Goal: Information Seeking & Learning: Learn about a topic

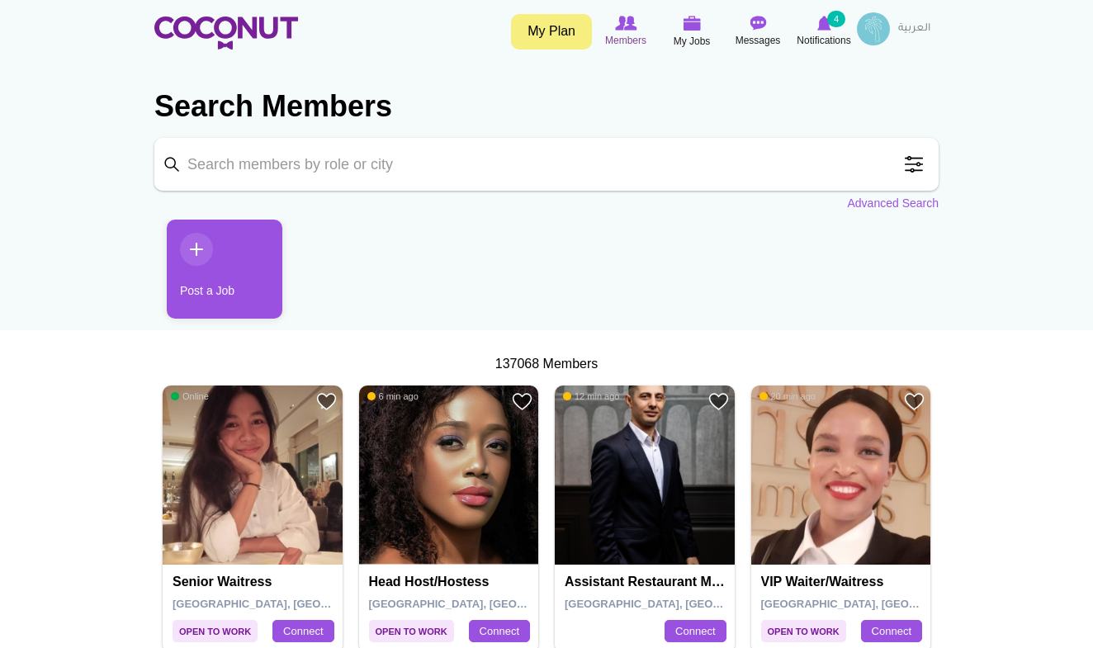
click at [620, 41] on span "Members" at bounding box center [625, 40] width 41 height 17
click at [913, 27] on link "العربية" at bounding box center [914, 28] width 49 height 33
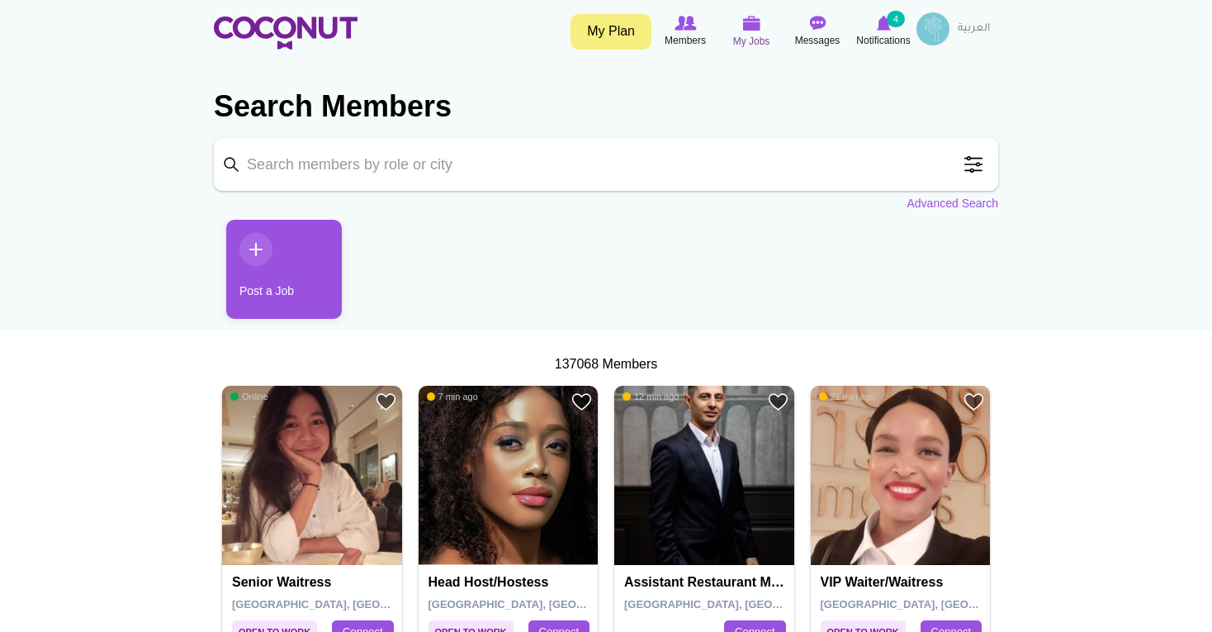
click at [756, 39] on span "My Jobs" at bounding box center [751, 41] width 37 height 17
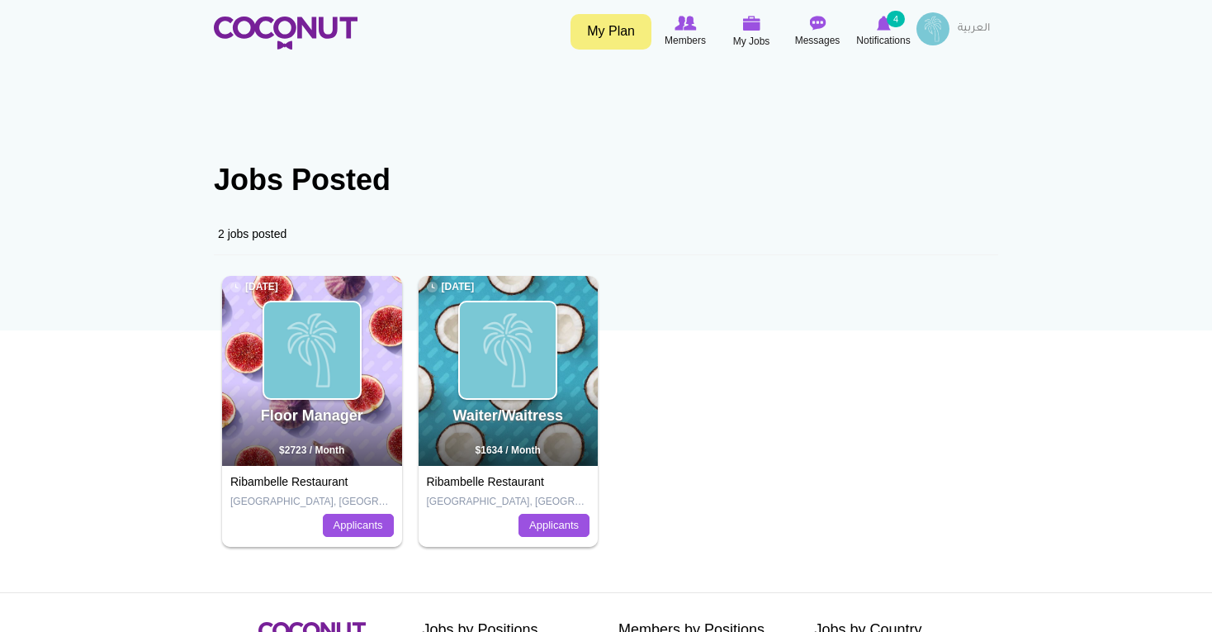
click at [625, 32] on link "My Plan" at bounding box center [611, 32] width 81 height 36
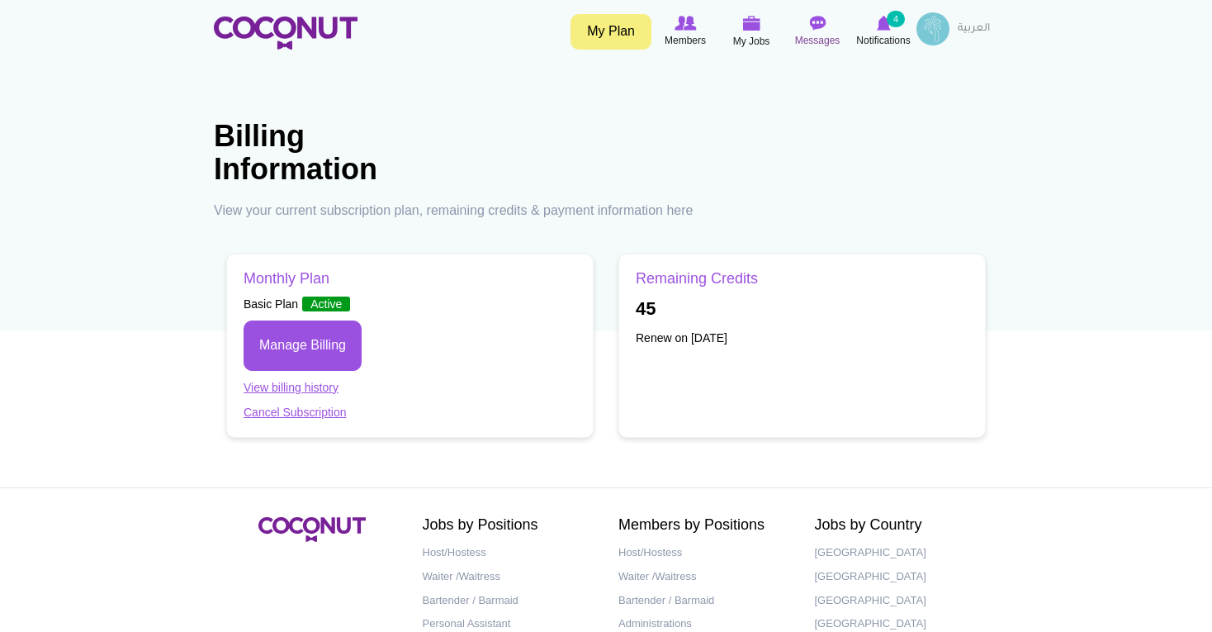
click at [821, 31] on icon at bounding box center [817, 23] width 63 height 18
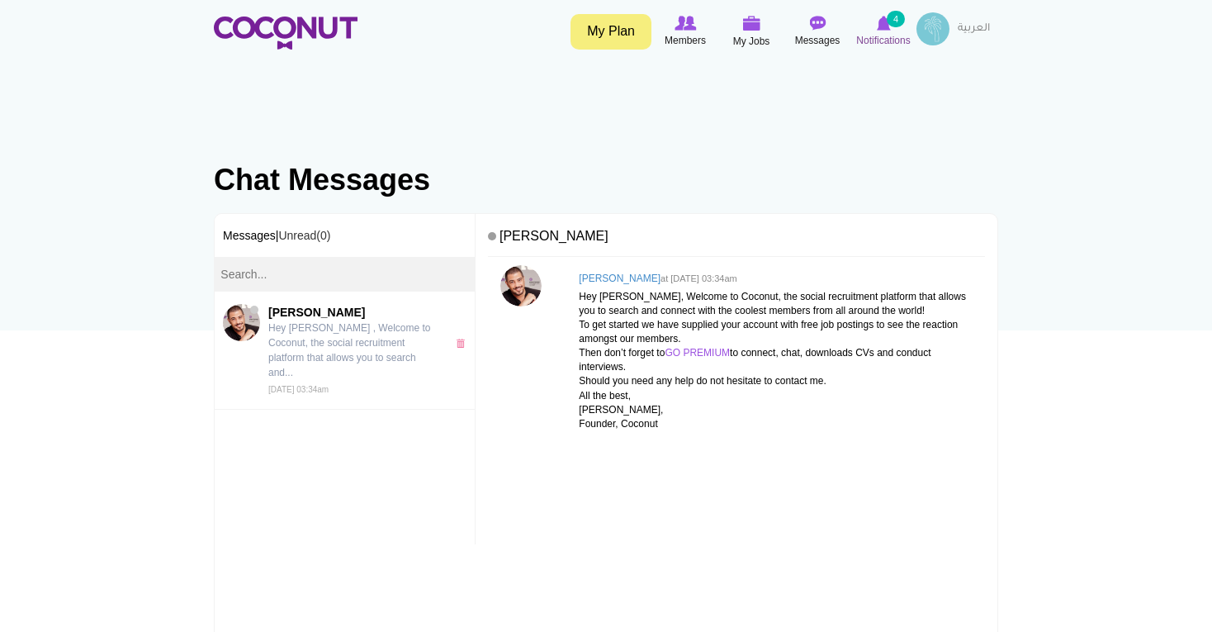
click at [865, 38] on span "Notifications" at bounding box center [883, 40] width 54 height 17
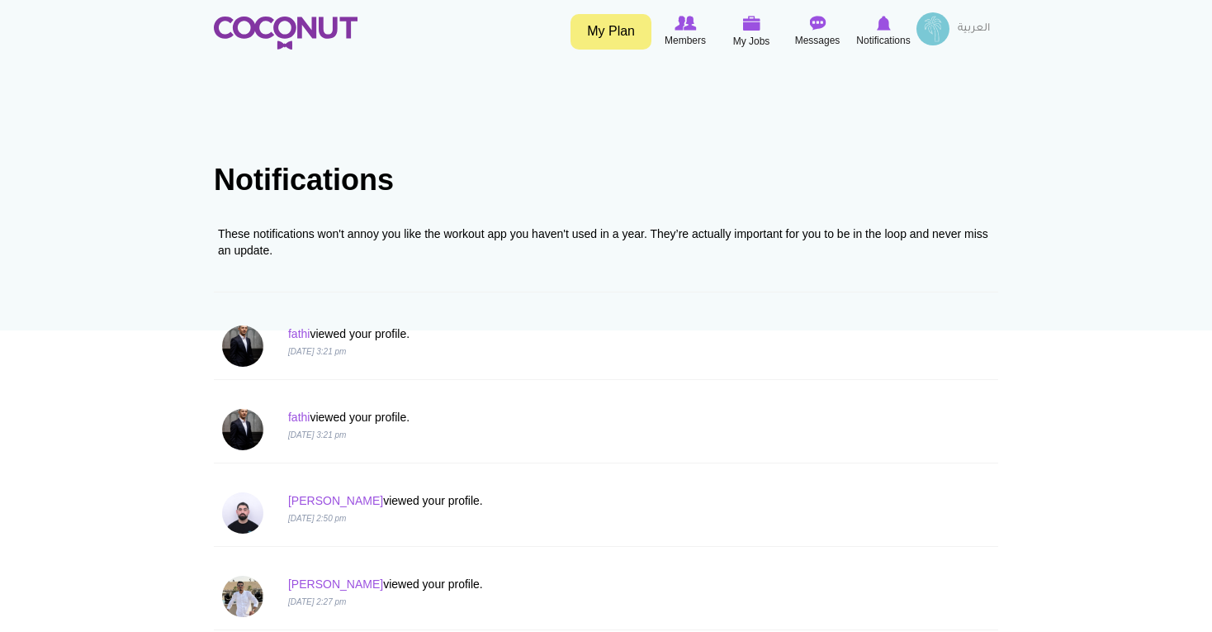
click at [287, 14] on link at bounding box center [286, 32] width 144 height 41
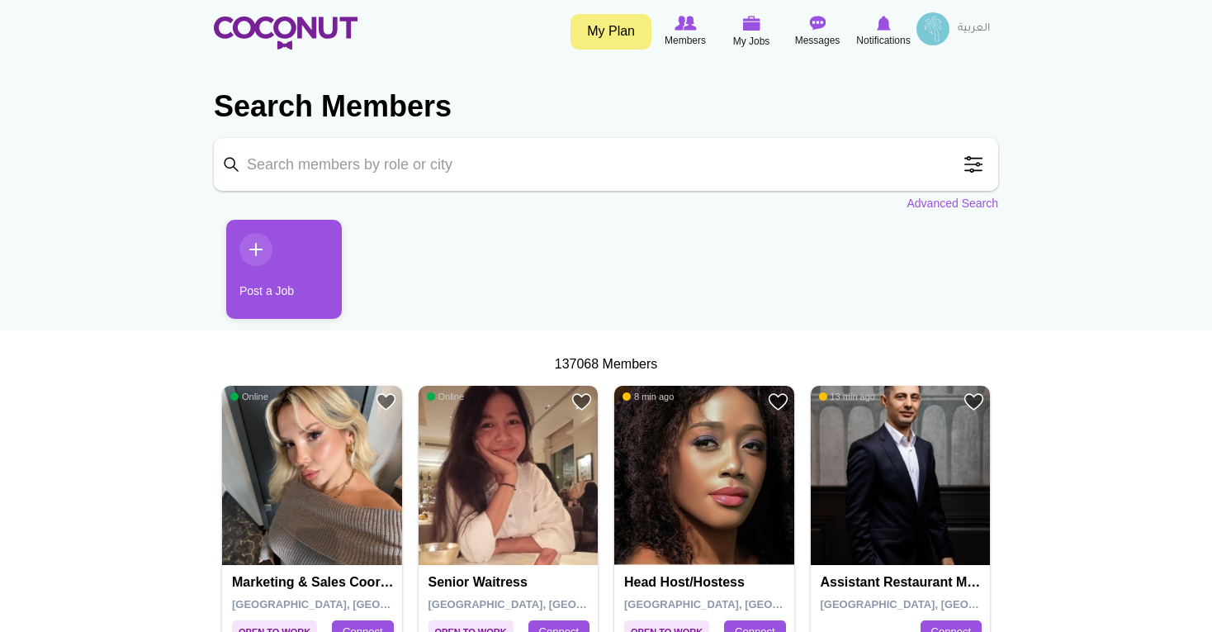
click at [758, 173] on input "Keyword" at bounding box center [606, 164] width 784 height 53
click at [963, 198] on link "Advanced Search" at bounding box center [953, 203] width 92 height 17
click at [936, 40] on img at bounding box center [933, 28] width 33 height 33
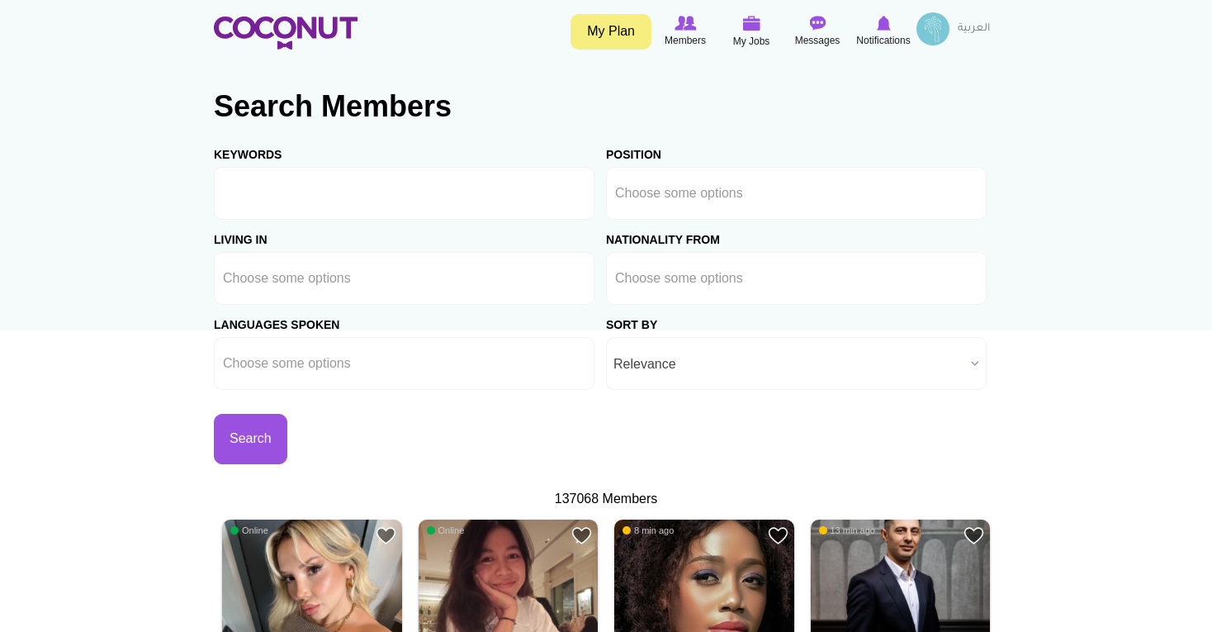
click at [934, 36] on img at bounding box center [933, 28] width 33 height 33
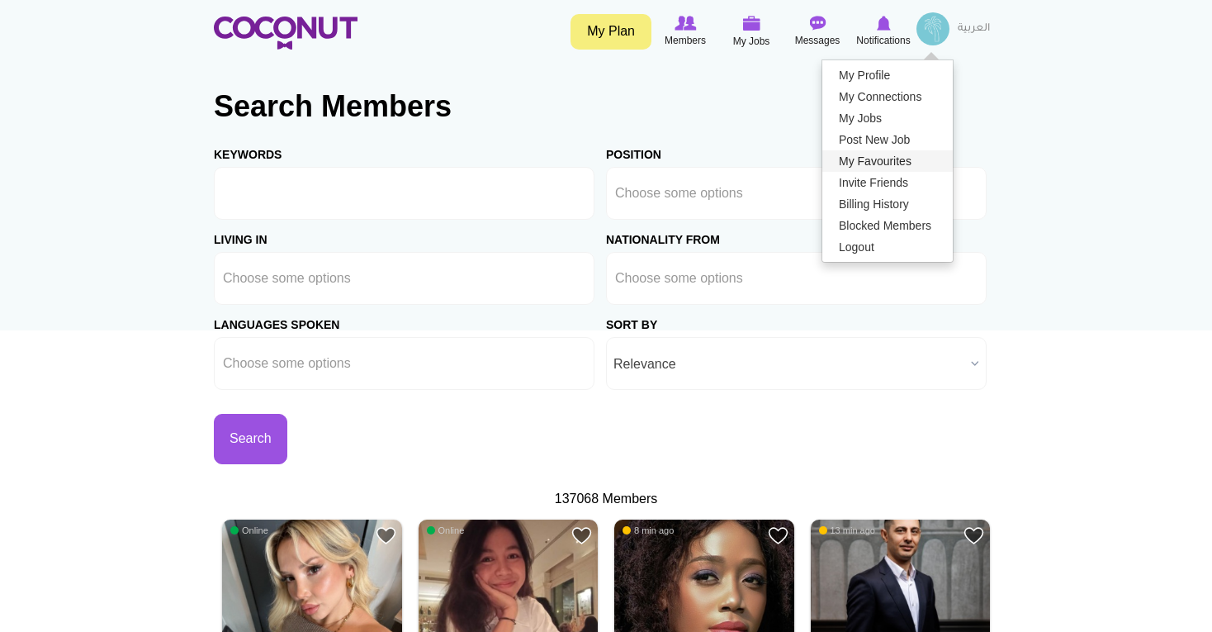
click at [880, 164] on link "My Favourites" at bounding box center [887, 160] width 130 height 21
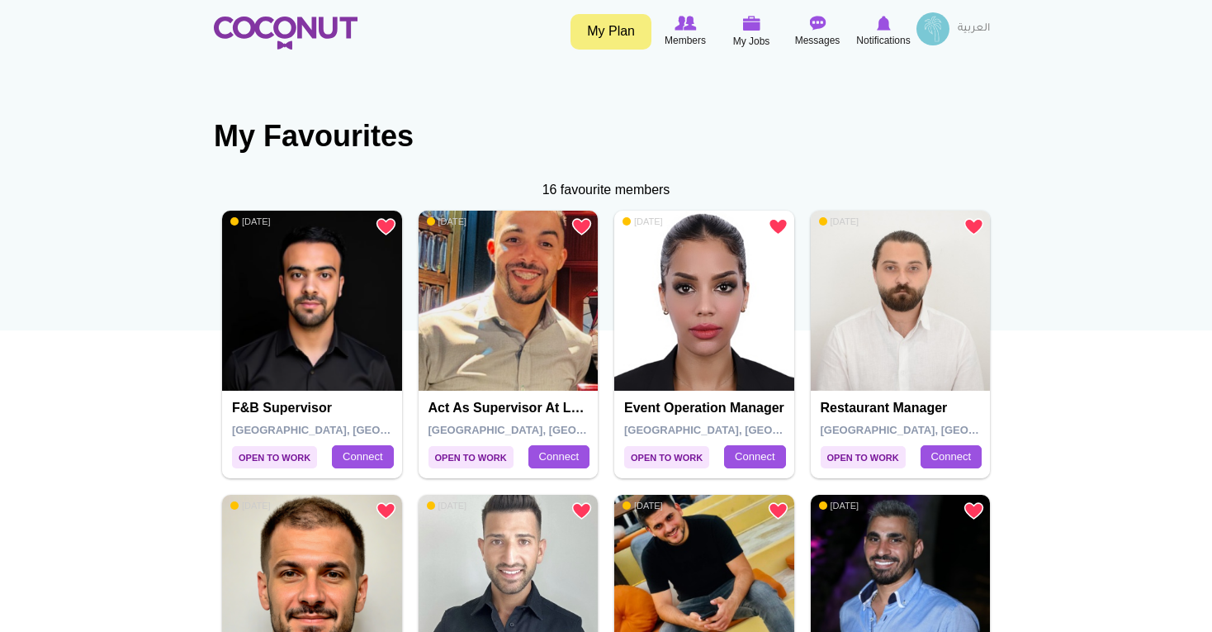
click at [327, 36] on img at bounding box center [286, 33] width 144 height 33
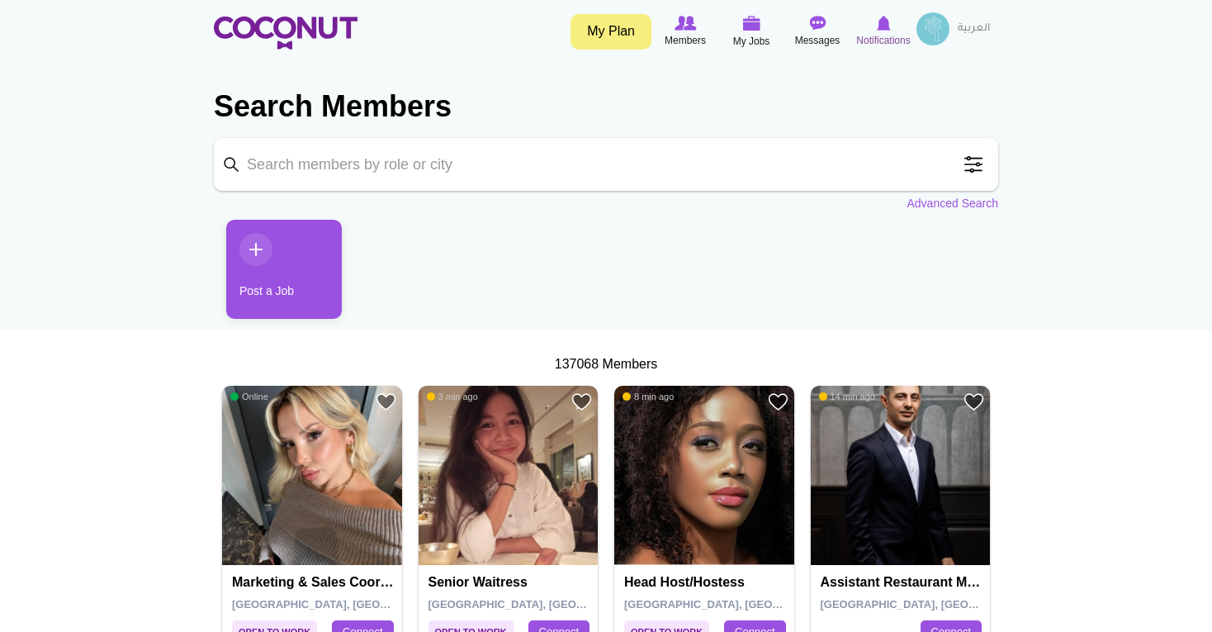
click at [879, 21] on img at bounding box center [884, 23] width 14 height 15
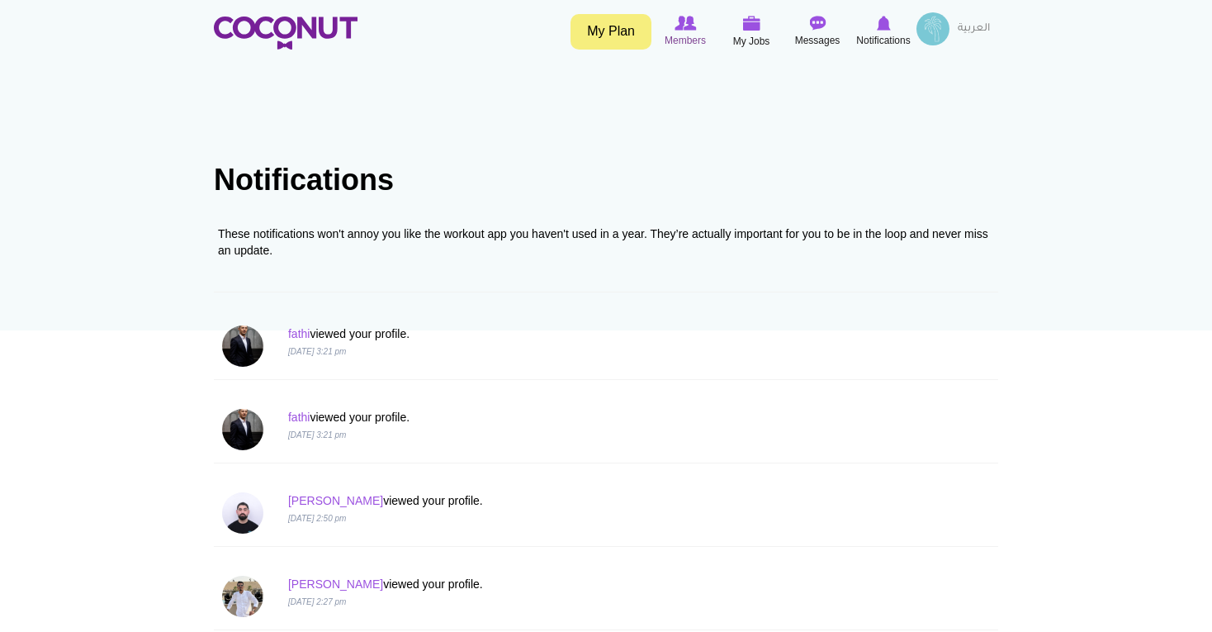
click at [673, 27] on icon at bounding box center [685, 23] width 63 height 18
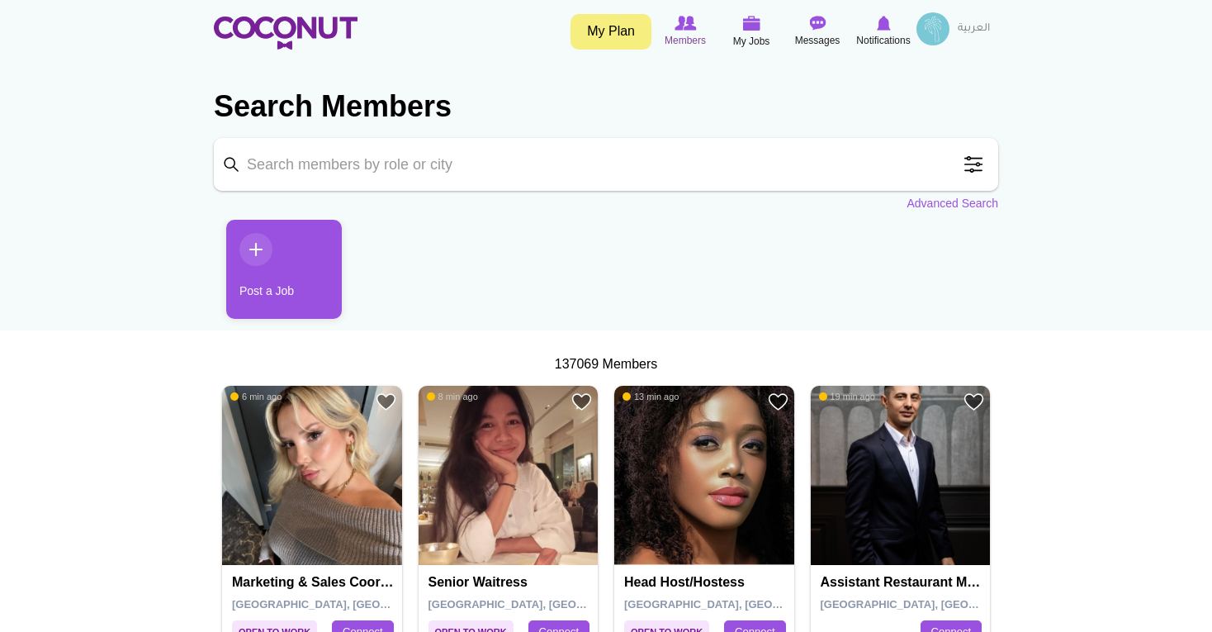
click at [689, 23] on img at bounding box center [685, 23] width 21 height 15
click at [993, 154] on input "Keyword" at bounding box center [606, 164] width 784 height 53
click at [974, 168] on span at bounding box center [973, 164] width 33 height 33
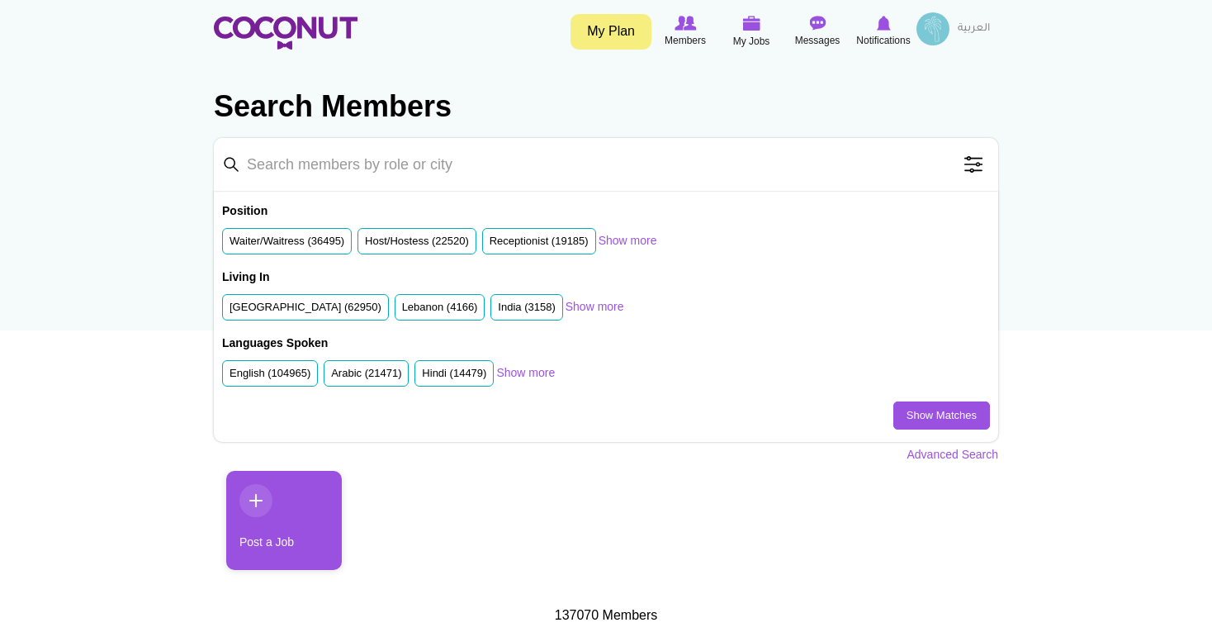
click at [573, 174] on input "Keyword" at bounding box center [606, 164] width 784 height 53
click at [302, 307] on label "United Arab Emirates (62950)" at bounding box center [306, 308] width 152 height 16
click at [230, 310] on input "United Arab Emirates (62950)" at bounding box center [230, 310] width 0 height 0
click at [424, 168] on input "Keyword" at bounding box center [606, 164] width 784 height 53
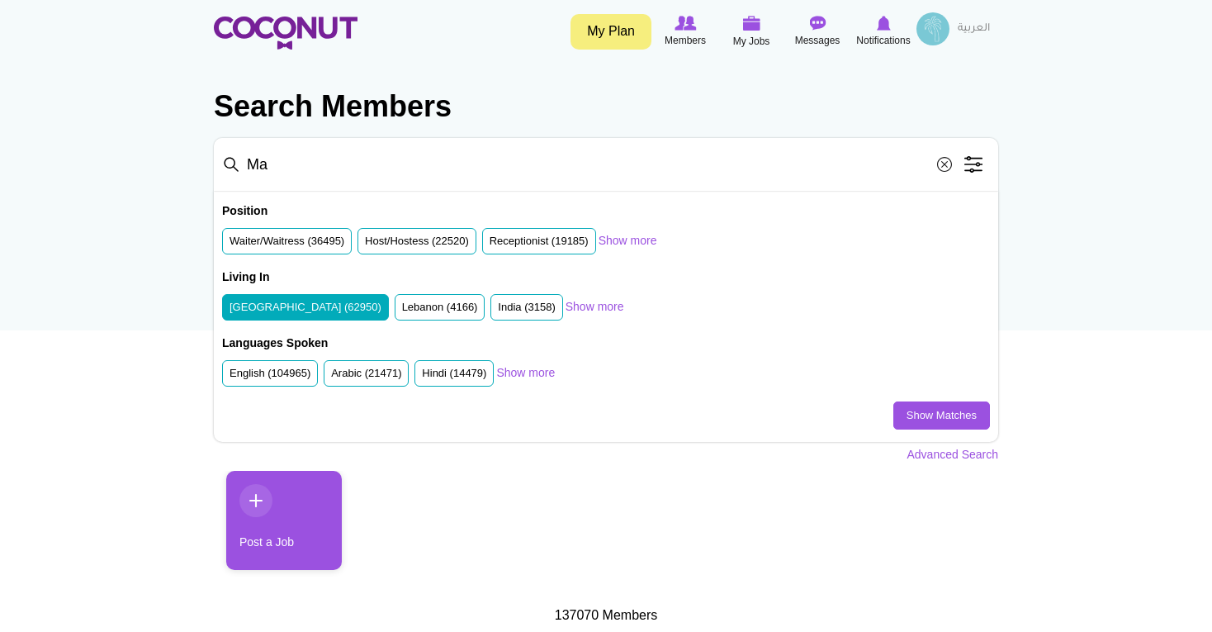
type input "M"
click at [270, 366] on label "English (104965)" at bounding box center [270, 374] width 81 height 16
click at [230, 377] on input "English (104965)" at bounding box center [230, 377] width 0 height 0
click at [528, 377] on link "Show more" at bounding box center [525, 372] width 59 height 17
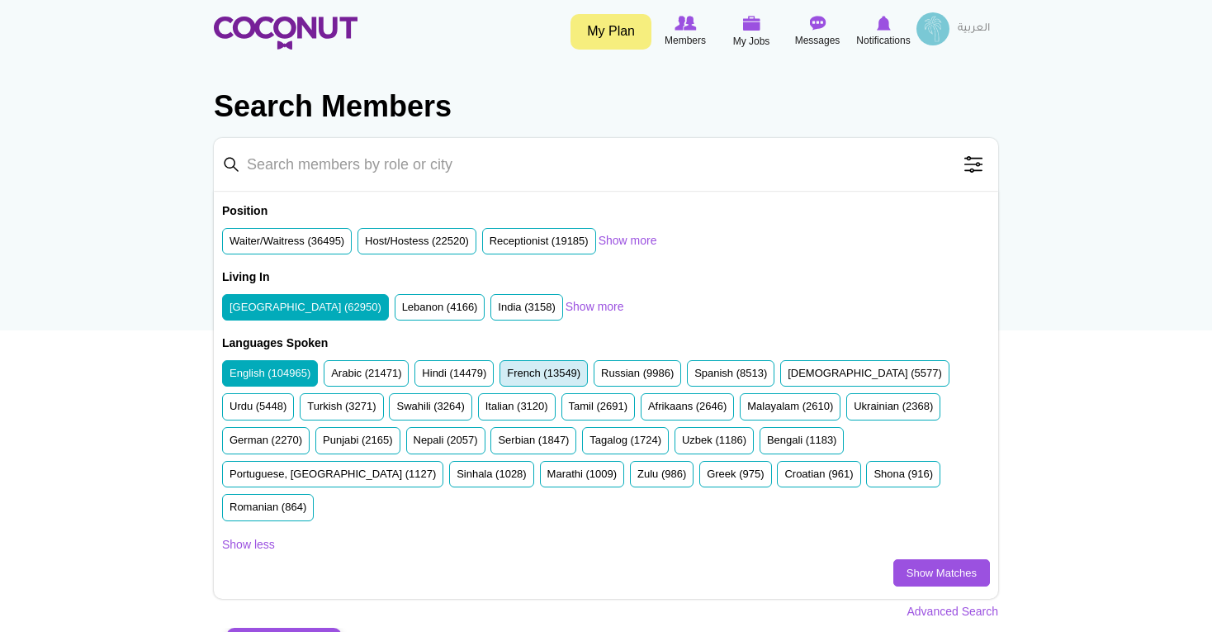
click at [559, 377] on label "French (13549)" at bounding box center [543, 374] width 73 height 16
click at [507, 377] on input "French (13549)" at bounding box center [507, 377] width 0 height 0
click at [544, 367] on label "French (13549)" at bounding box center [543, 374] width 73 height 16
click at [507, 377] on input "French (13549)" at bounding box center [507, 377] width 0 height 0
click at [429, 169] on input "Keyword" at bounding box center [606, 164] width 784 height 53
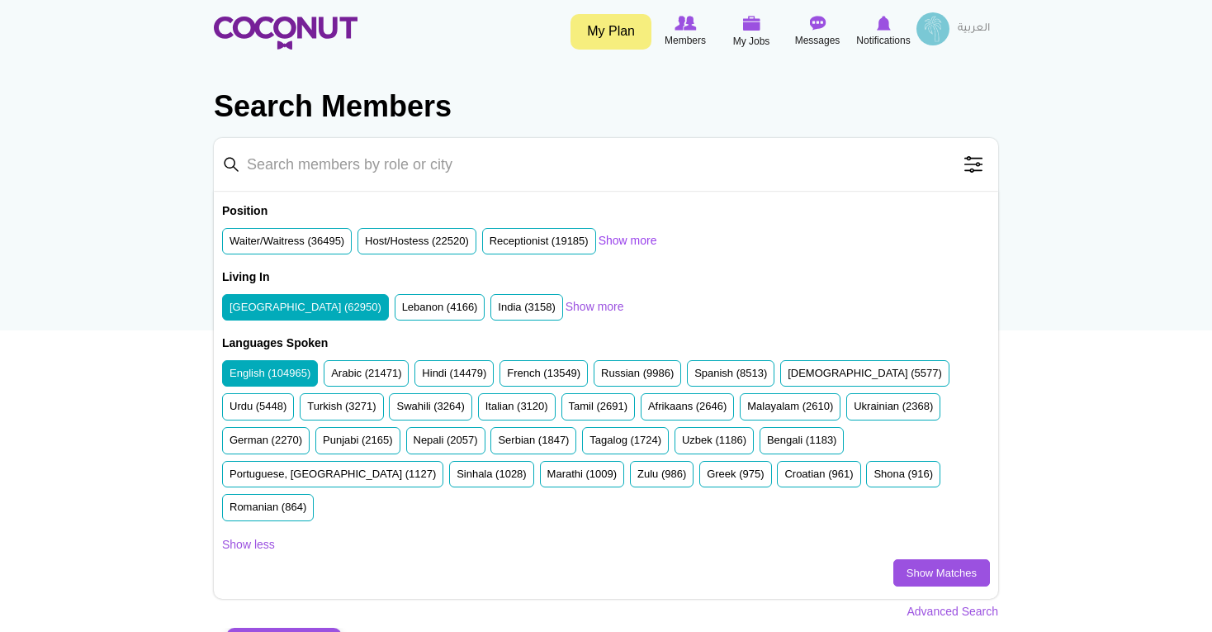
click at [655, 241] on link "Show more" at bounding box center [628, 240] width 59 height 17
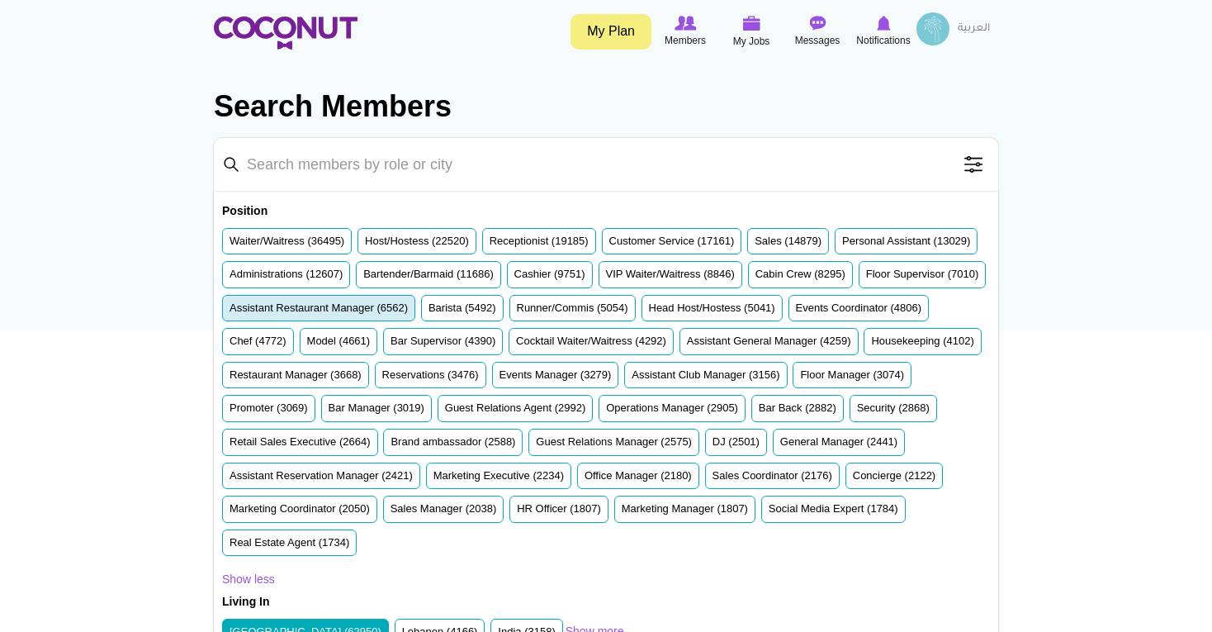
click at [408, 307] on label "Assistant Restaurant Manager (6562)" at bounding box center [319, 309] width 178 height 16
click at [230, 311] on input "Assistant Restaurant Manager (6562)" at bounding box center [230, 311] width 0 height 0
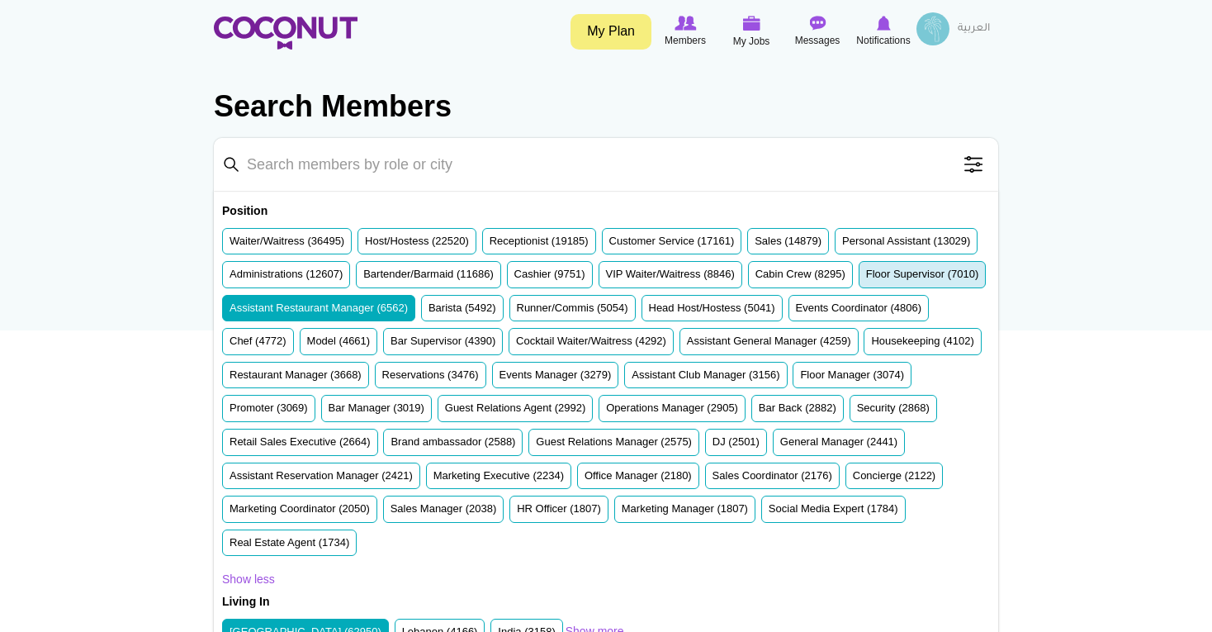
click at [866, 282] on label "Floor Supervisor (7010)" at bounding box center [922, 275] width 113 height 16
click at [866, 277] on input "Floor Supervisor (7010)" at bounding box center [866, 277] width 0 height 0
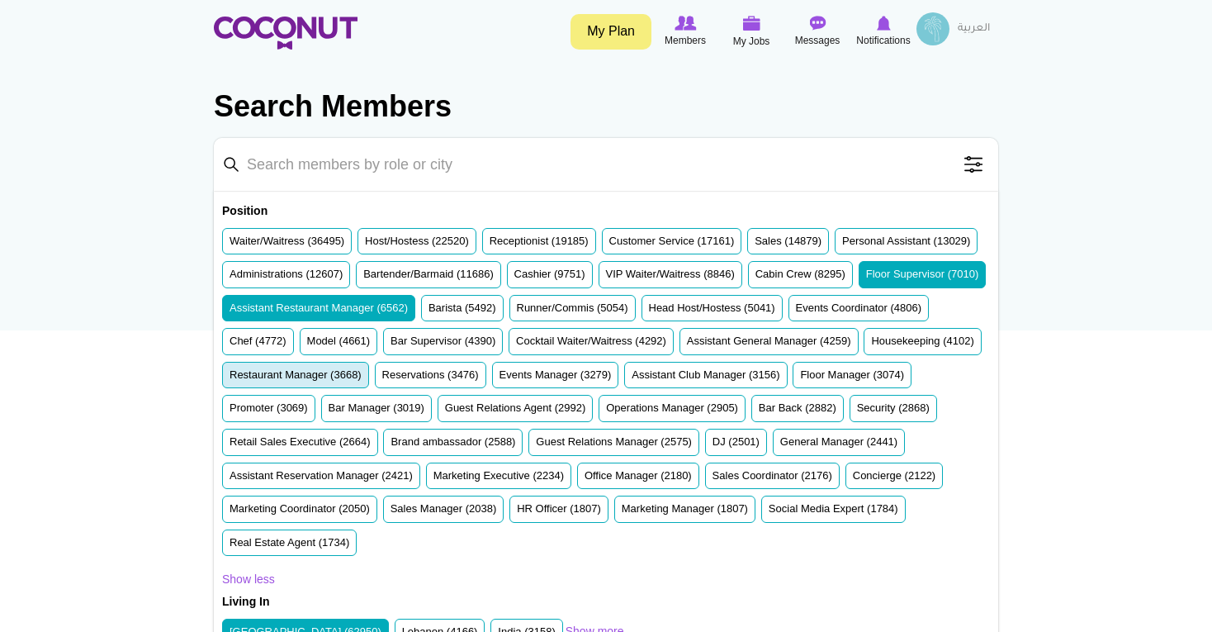
click at [362, 377] on label "Restaurant Manager (3668)" at bounding box center [296, 375] width 132 height 16
click at [230, 378] on input "Restaurant Manager (3668)" at bounding box center [230, 378] width 0 height 0
click at [687, 349] on label "Assistant General Manager (4259)" at bounding box center [769, 342] width 164 height 16
click at [687, 344] on input "Assistant General Manager (4259)" at bounding box center [687, 344] width 0 height 0
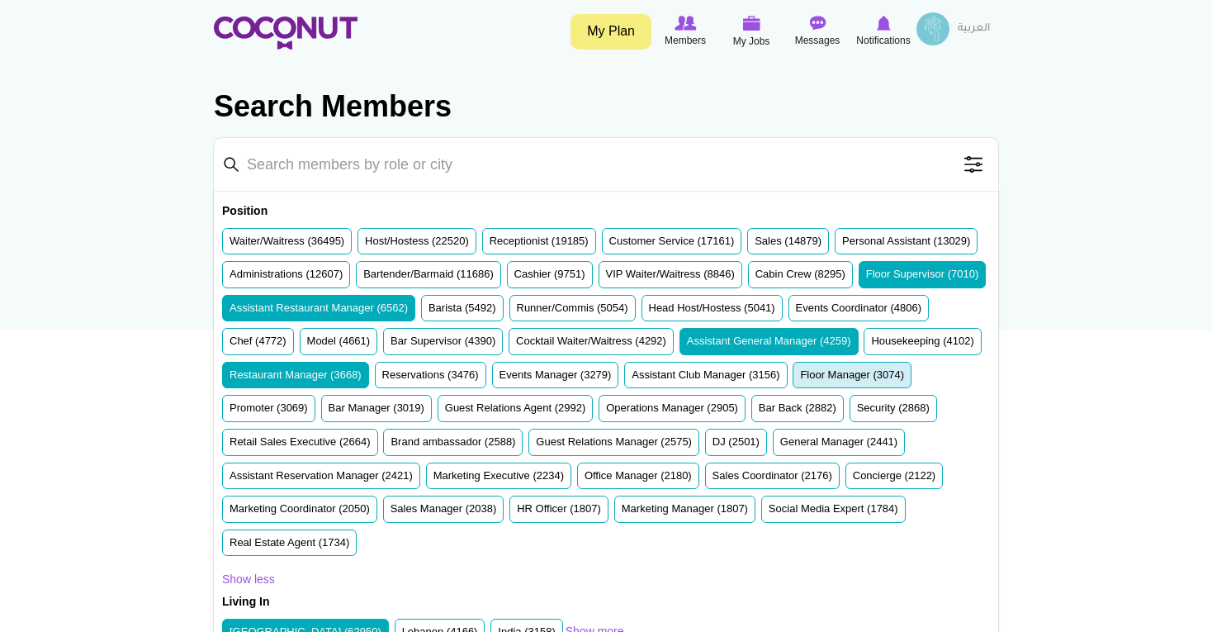
click at [800, 383] on label "Floor Manager (3074)" at bounding box center [852, 375] width 104 height 16
click at [800, 378] on input "Floor Manager (3074)" at bounding box center [800, 378] width 0 height 0
click at [265, 587] on link "Show less" at bounding box center [248, 579] width 53 height 17
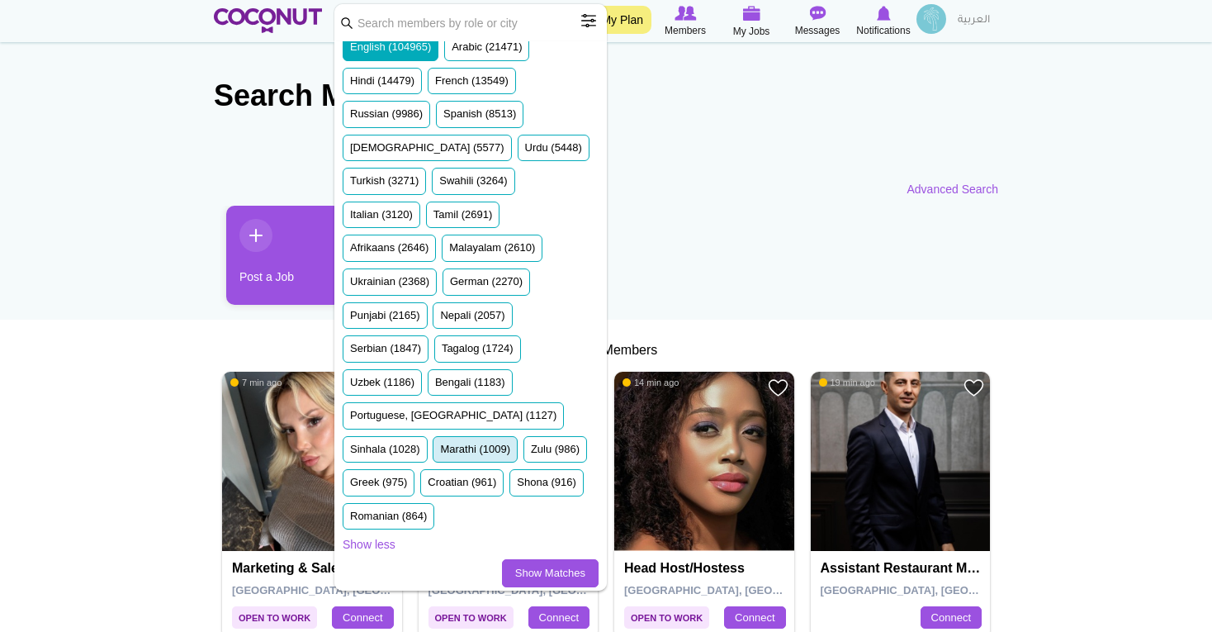
scroll to position [272, 0]
click at [524, 562] on link "Show Matches" at bounding box center [550, 575] width 97 height 28
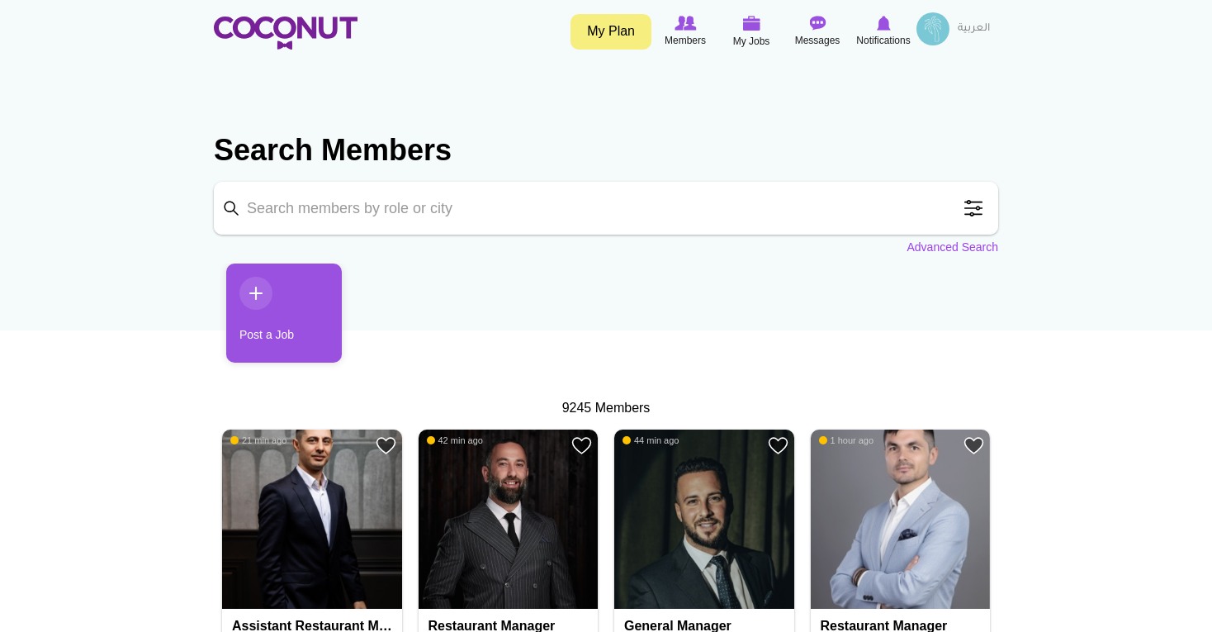
click at [977, 244] on link "Advanced Search" at bounding box center [953, 247] width 92 height 17
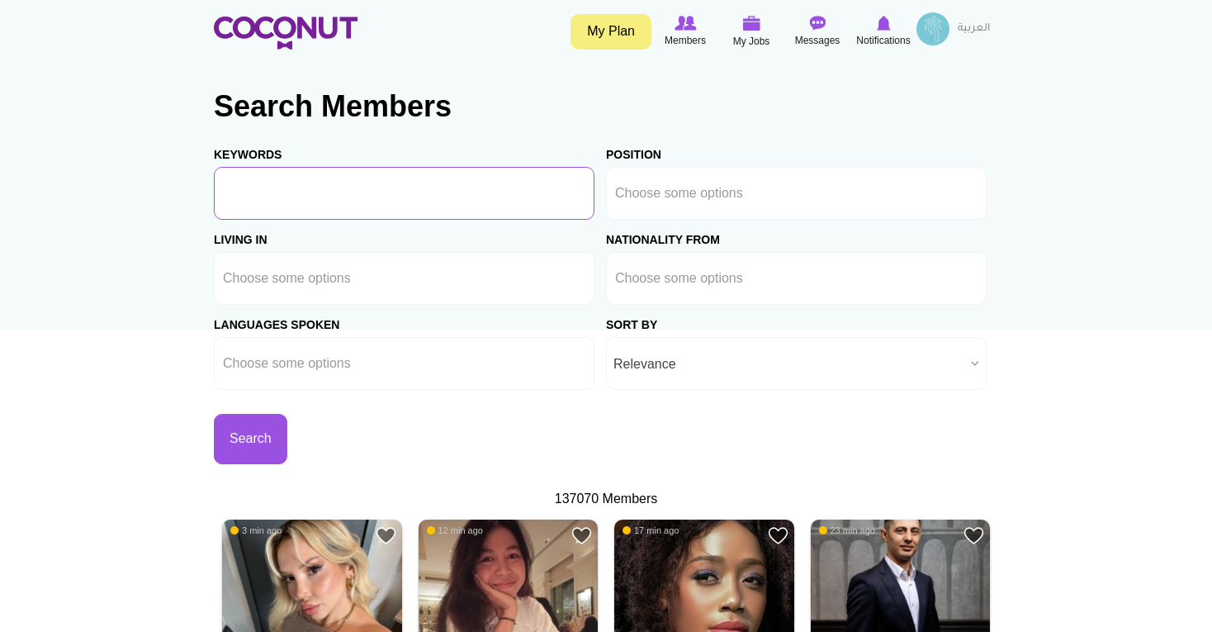
click at [371, 193] on input "Keywords" at bounding box center [404, 193] width 381 height 53
click at [712, 175] on ul at bounding box center [796, 193] width 381 height 53
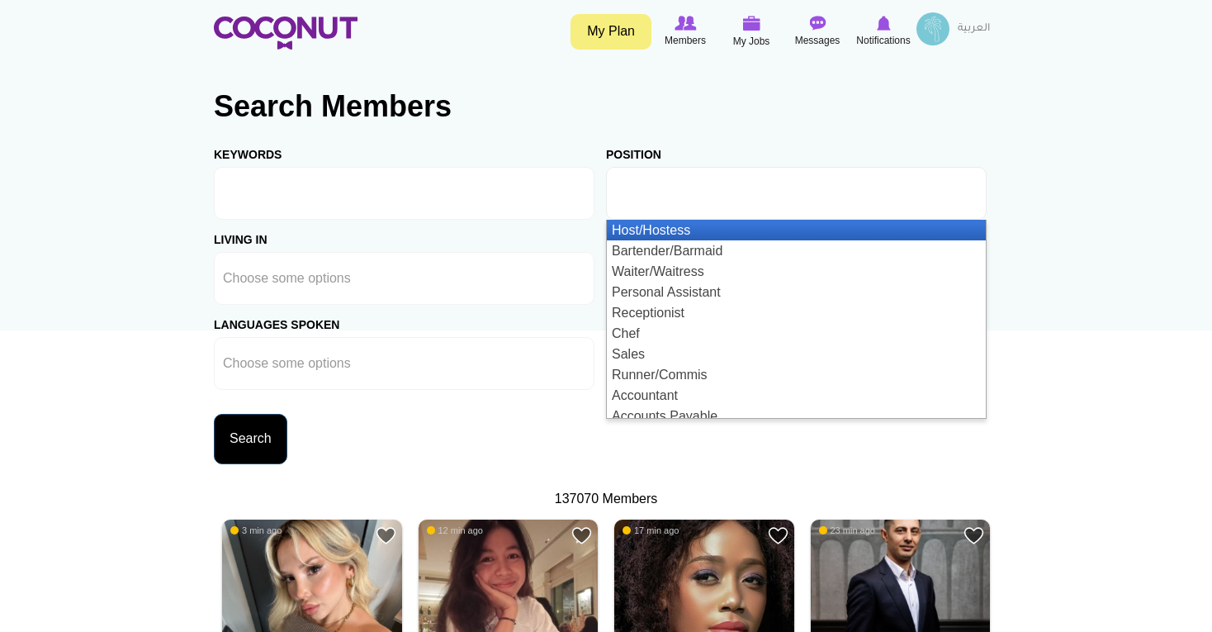
type input "Choose some options"
click at [258, 428] on button "Search" at bounding box center [250, 439] width 73 height 50
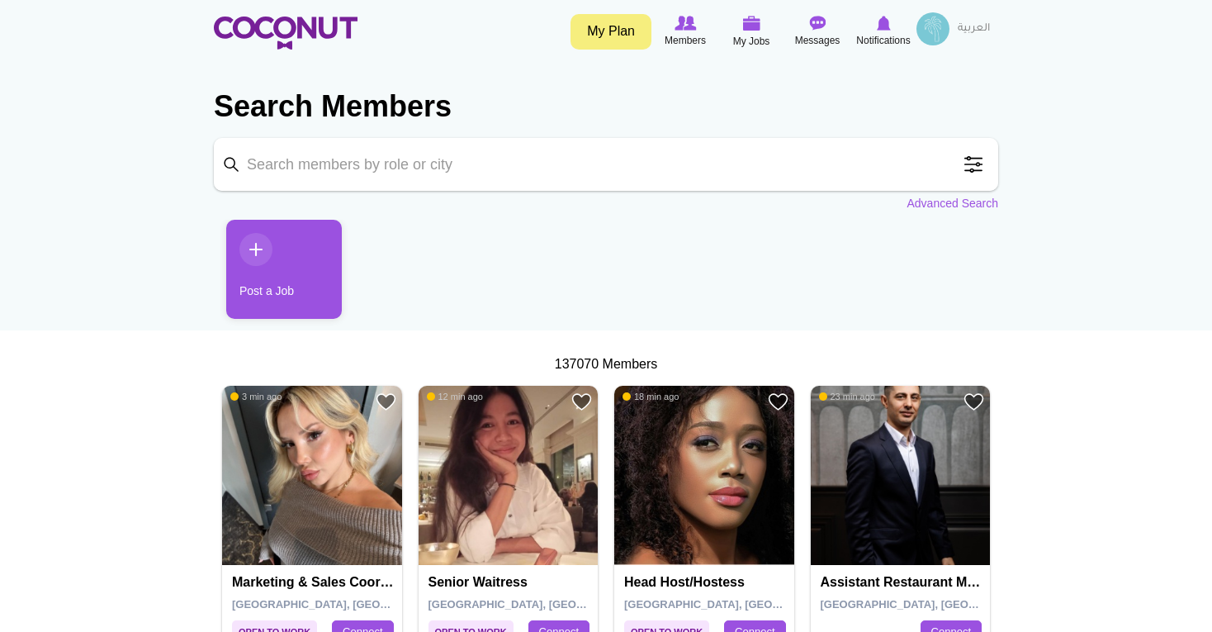
click at [295, 162] on input "Keyword" at bounding box center [606, 164] width 784 height 53
click at [946, 197] on link "Advanced Search" at bounding box center [953, 203] width 92 height 17
click at [969, 167] on span at bounding box center [973, 164] width 33 height 33
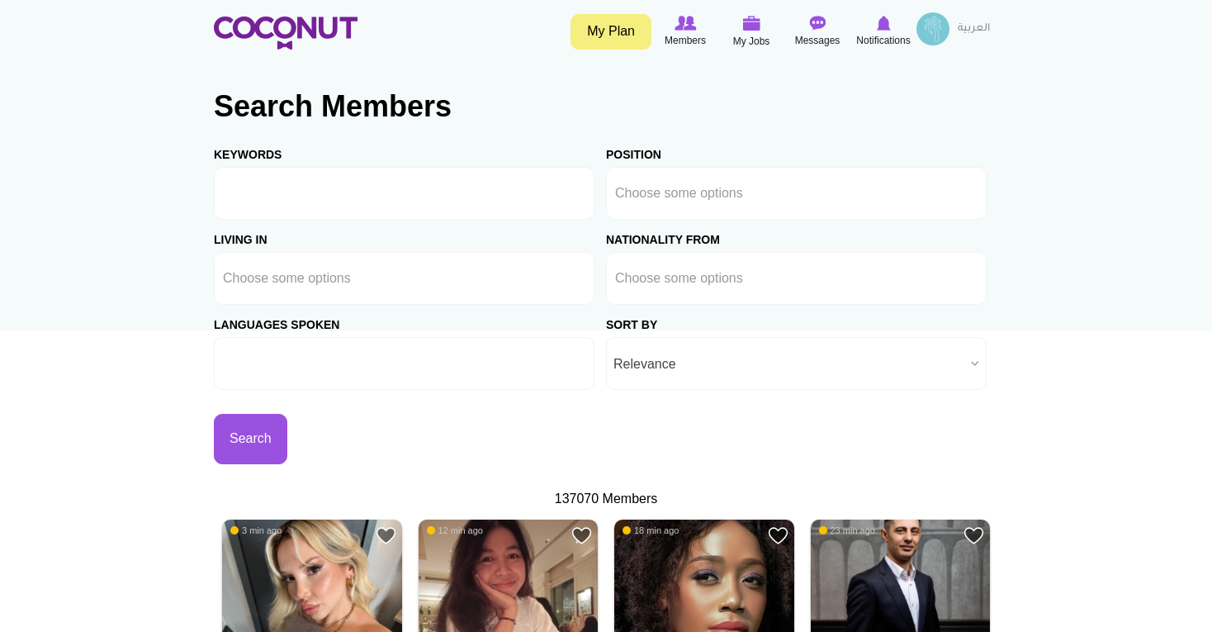
click at [414, 370] on ul at bounding box center [404, 363] width 381 height 53
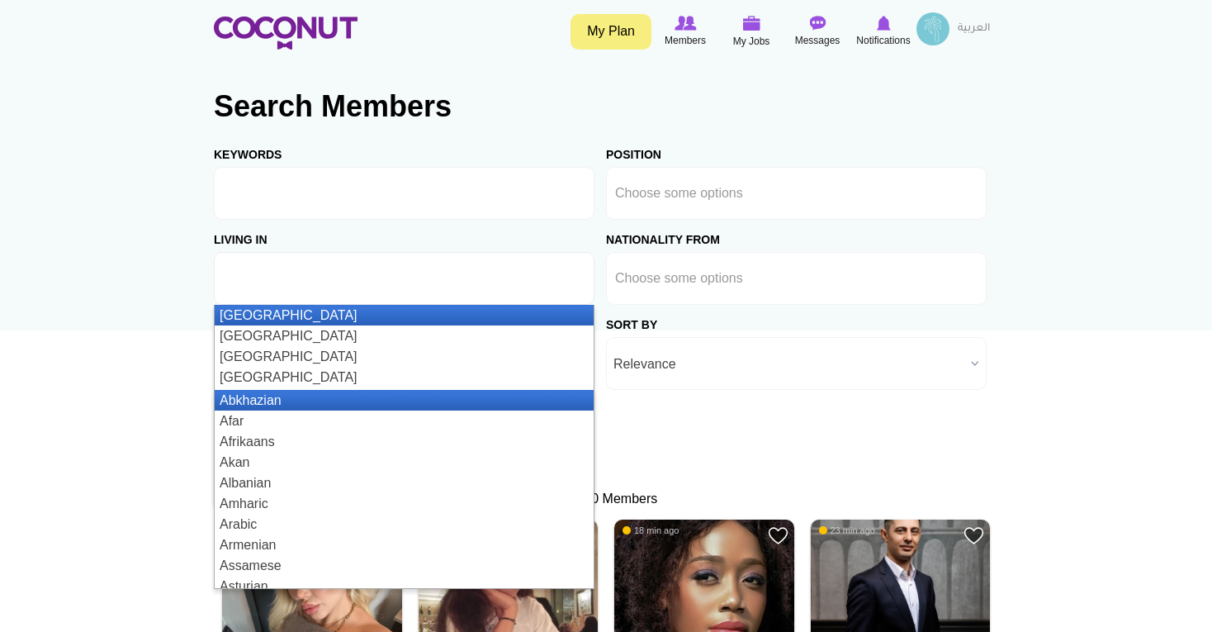
click at [361, 278] on input "text" at bounding box center [297, 278] width 149 height 15
type input "Choose some options"
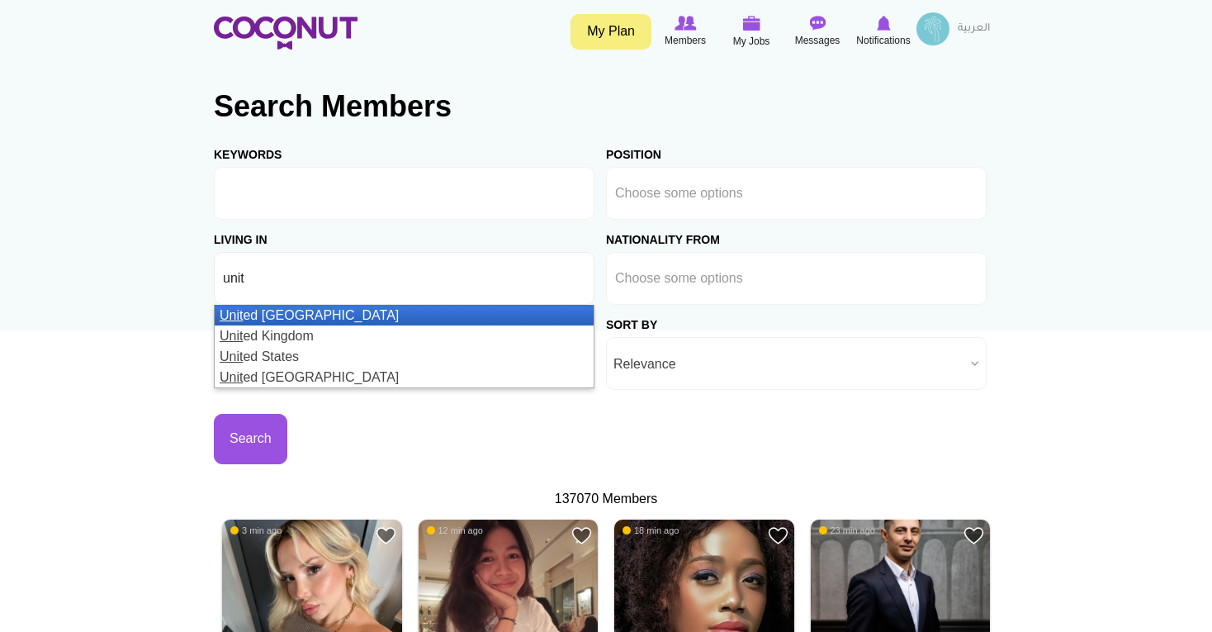
type input "unit"
click at [338, 308] on li "Unit ed Arab Emirates" at bounding box center [404, 315] width 379 height 21
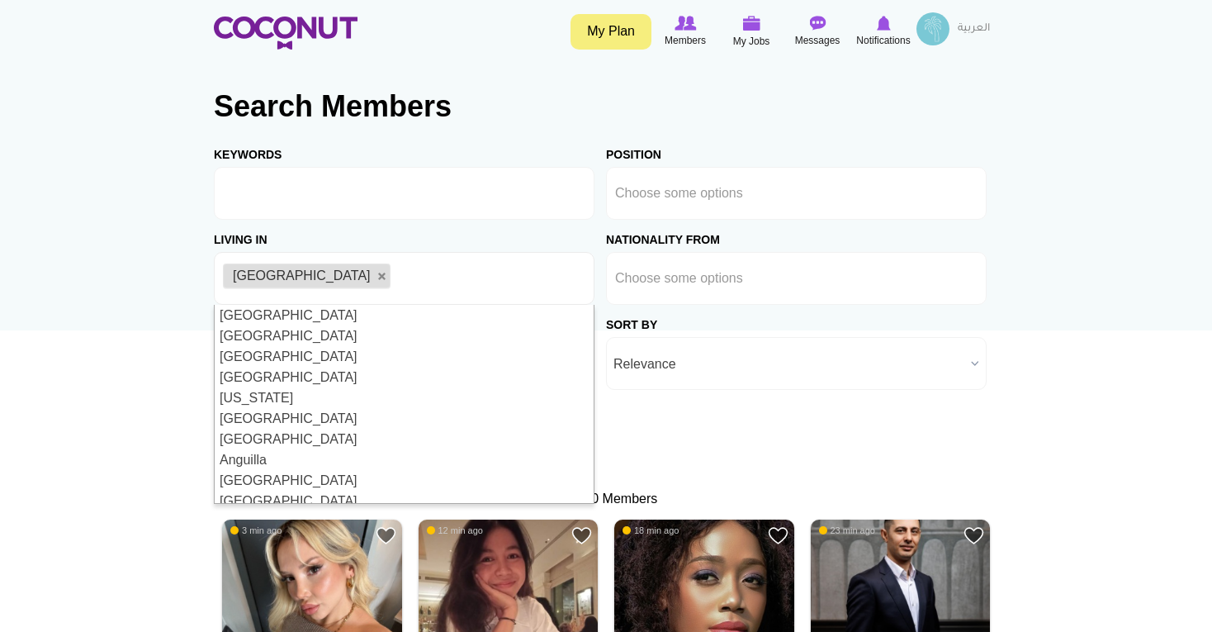
click at [700, 359] on span "Relevance" at bounding box center [789, 364] width 351 height 53
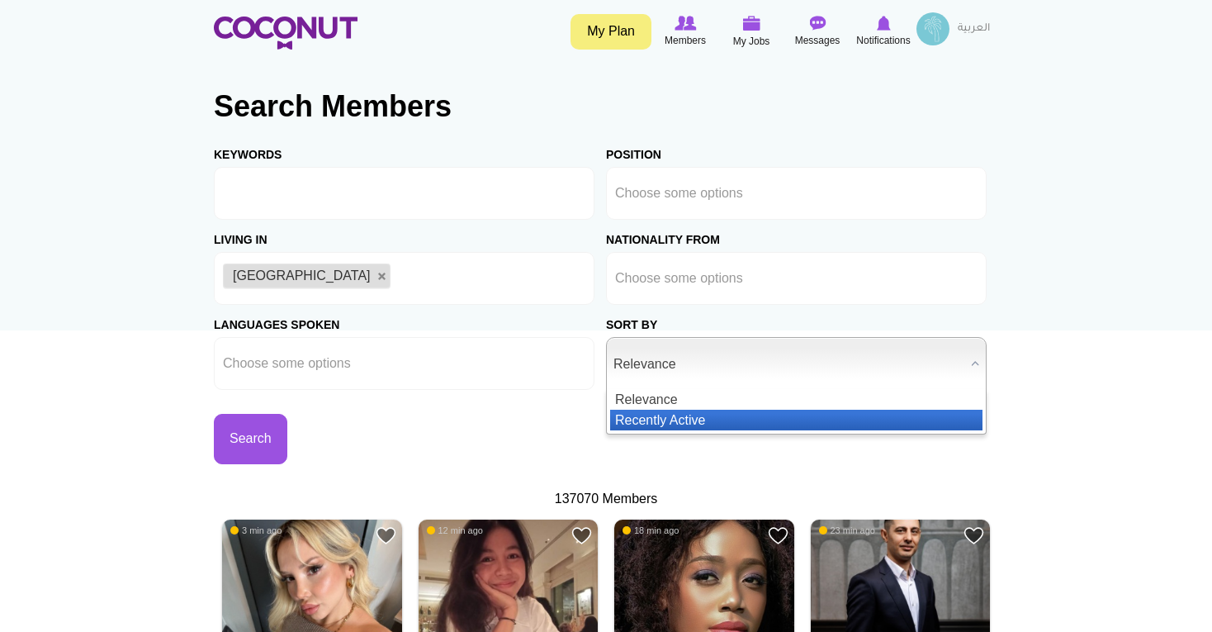
click at [680, 411] on li "Recently Active" at bounding box center [796, 420] width 372 height 21
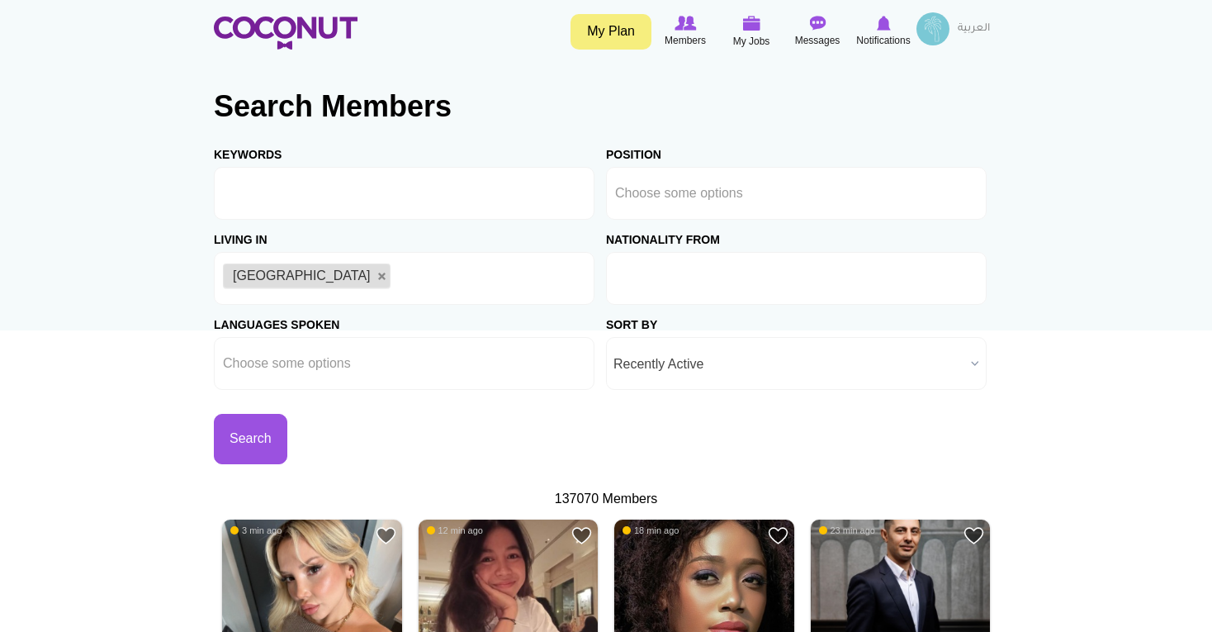
click at [692, 277] on input "text" at bounding box center [689, 278] width 149 height 15
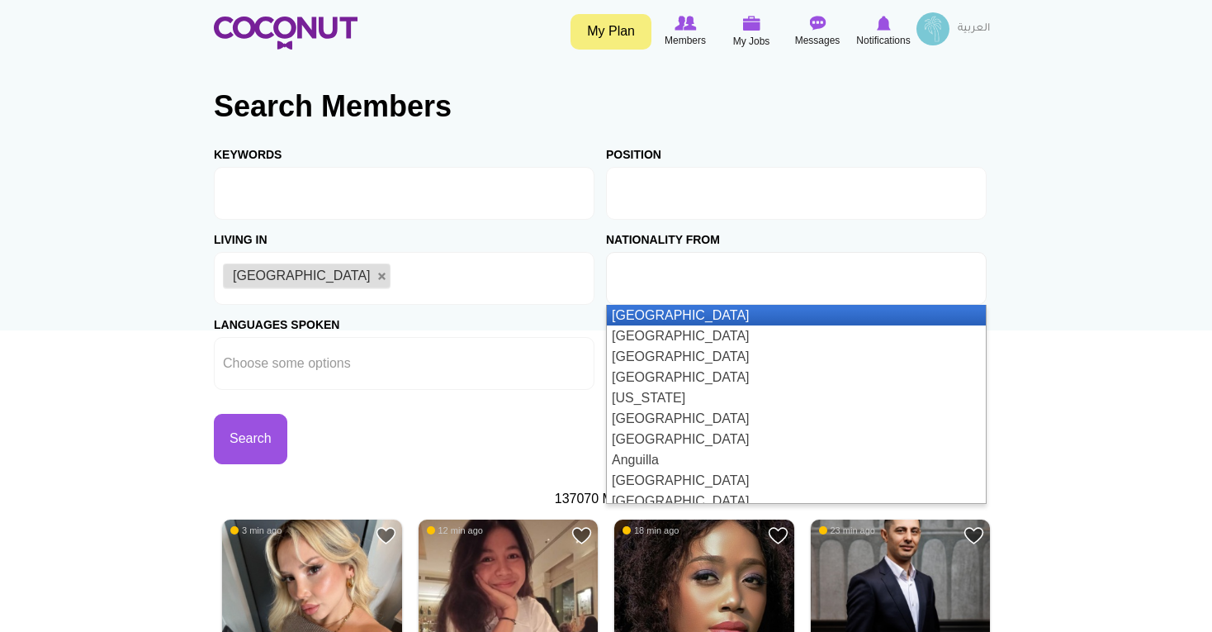
type input "Choose some options"
click at [699, 175] on ul at bounding box center [796, 193] width 381 height 53
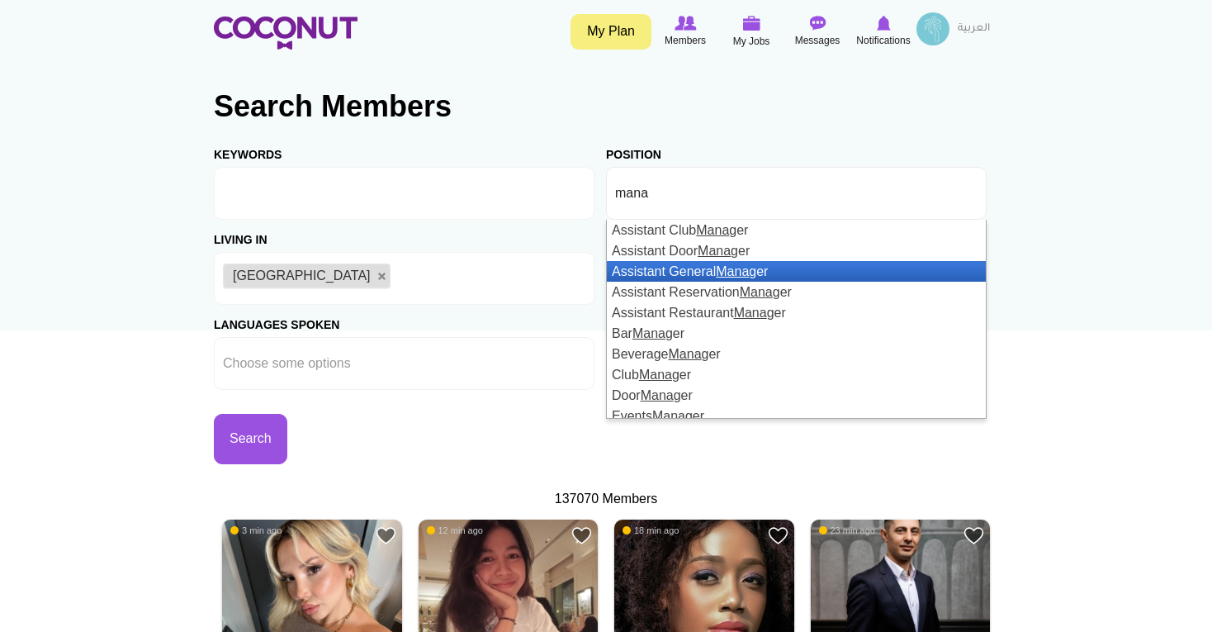
type input "mana"
click at [698, 275] on li "Assistant General Mana ger" at bounding box center [796, 271] width 379 height 21
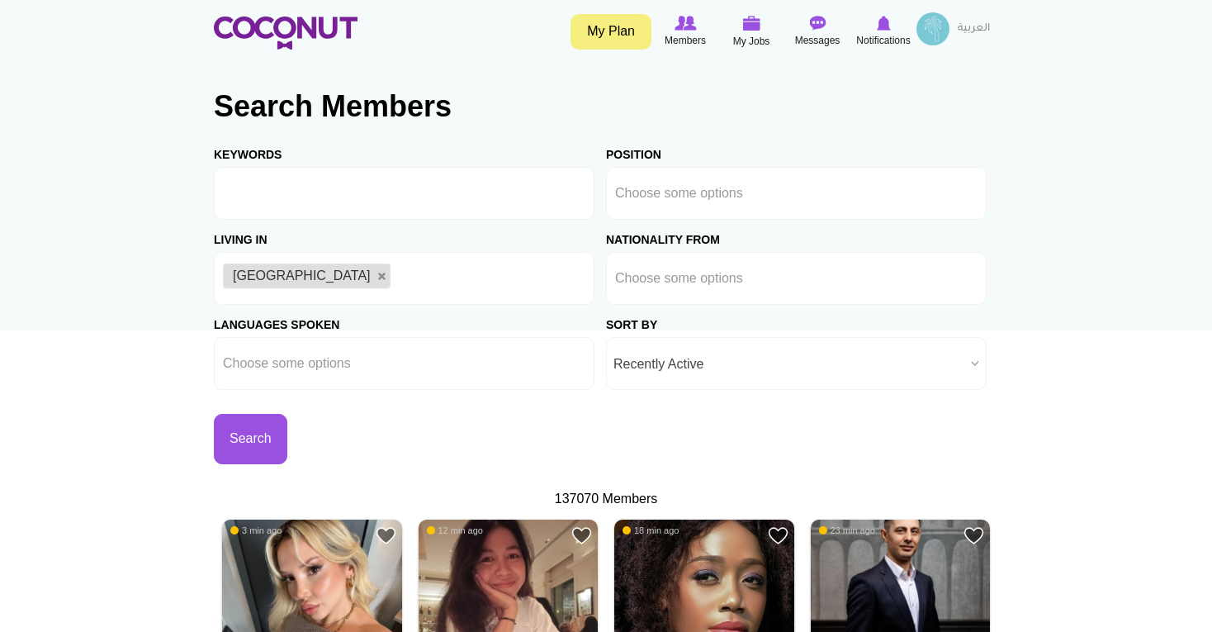
type input "Choose some optionsa"
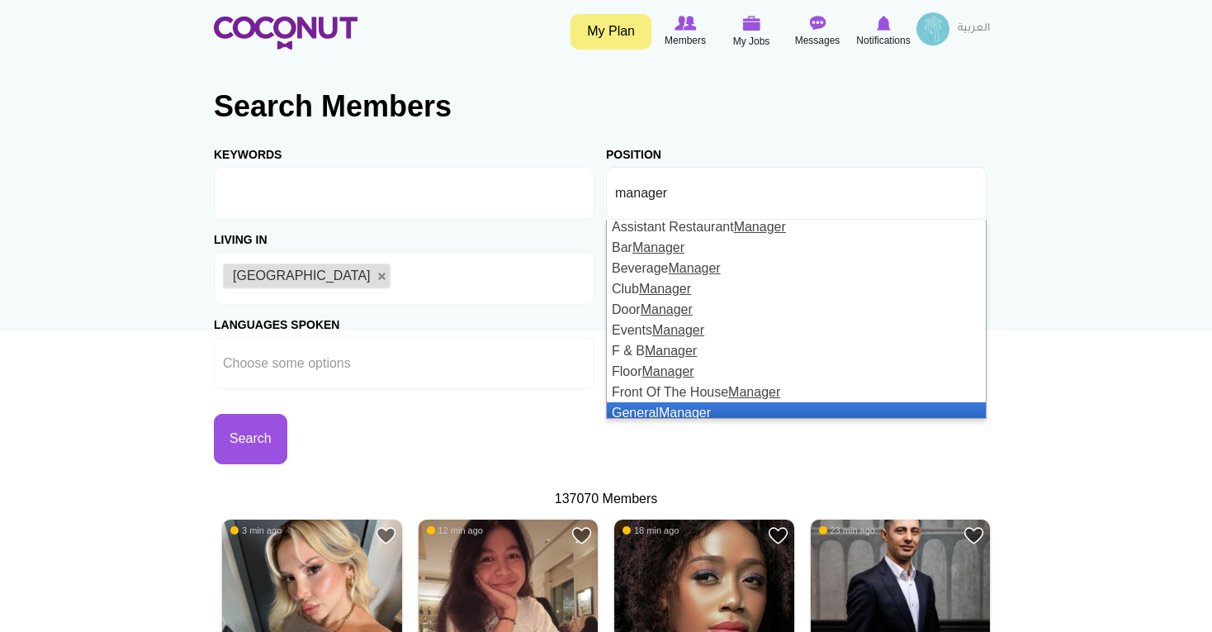
scroll to position [85, 0]
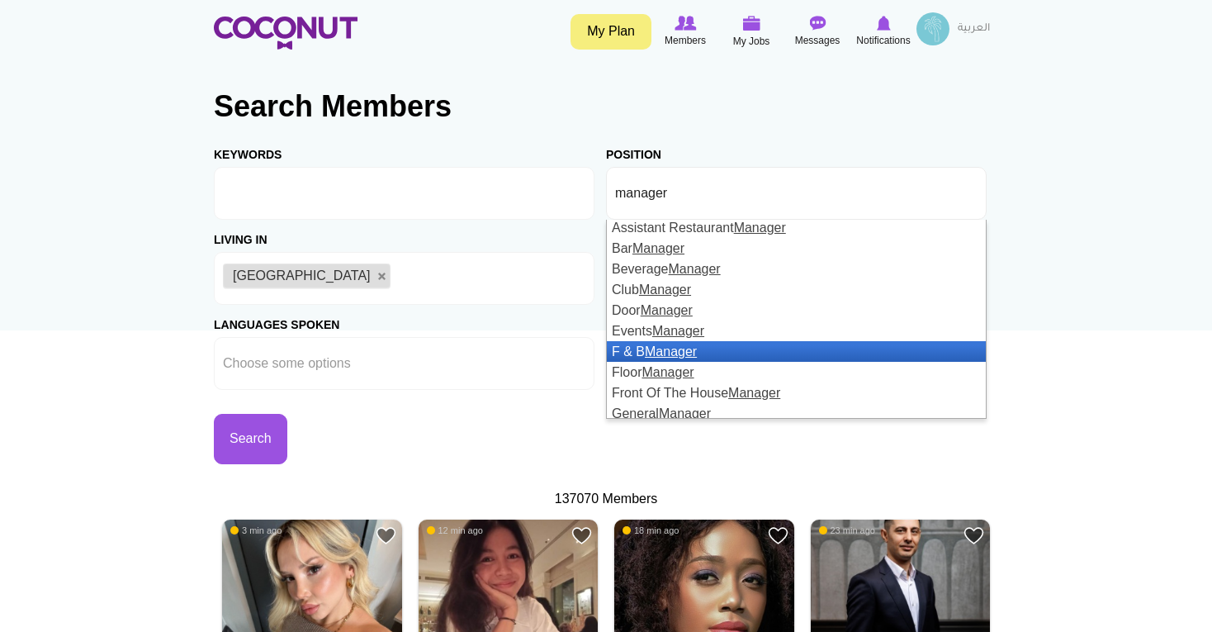
type input "manager"
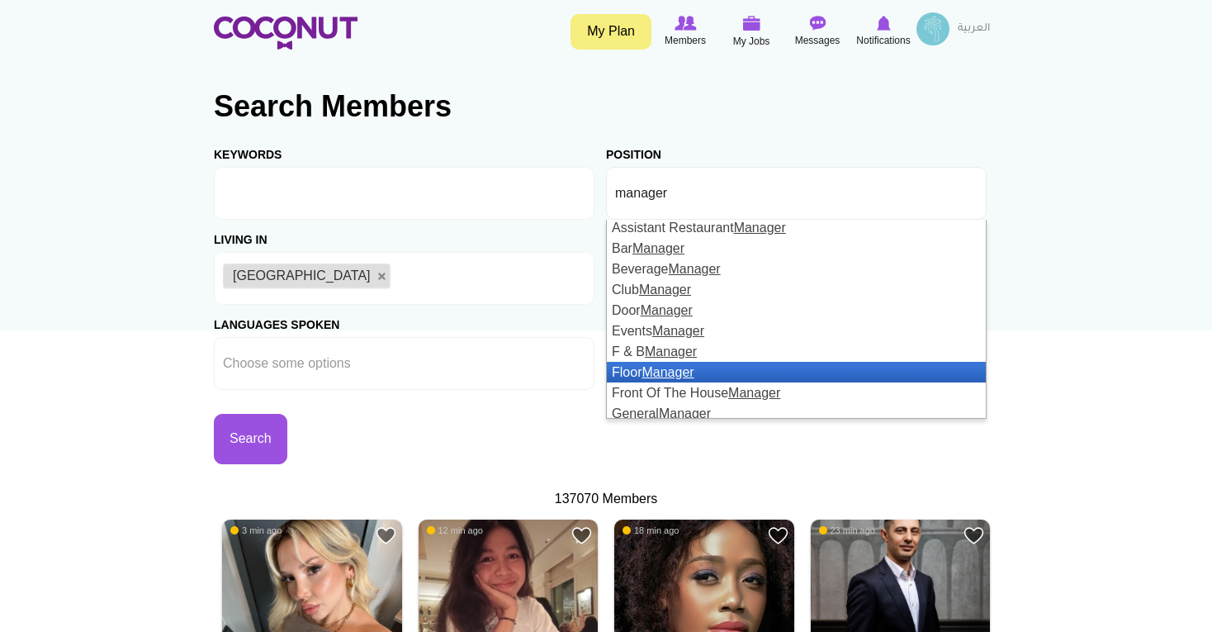
click at [708, 370] on li "Floor Manager" at bounding box center [796, 372] width 379 height 21
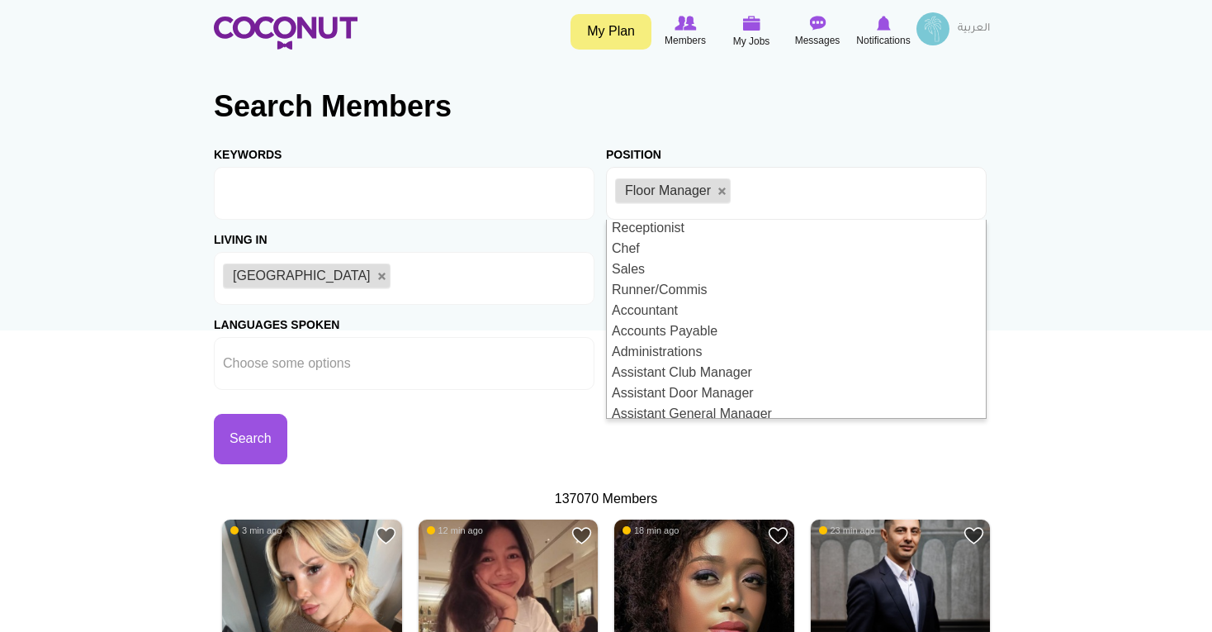
scroll to position [0, 0]
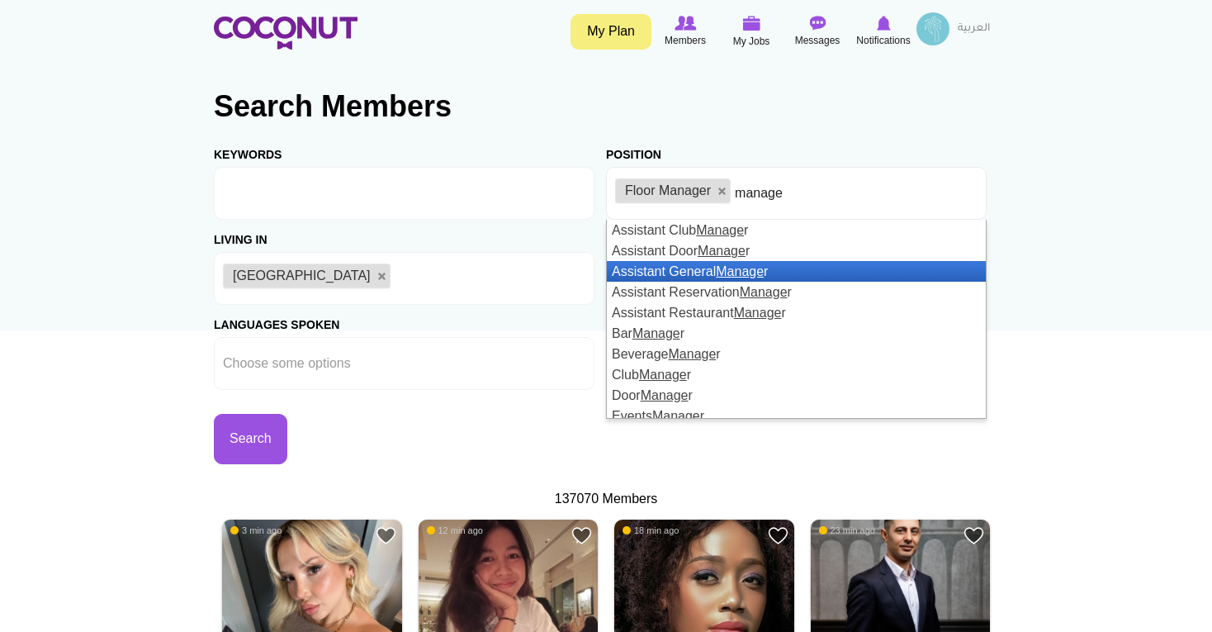
type input "manage"
click at [674, 272] on li "Assistant General Manage r" at bounding box center [796, 271] width 379 height 21
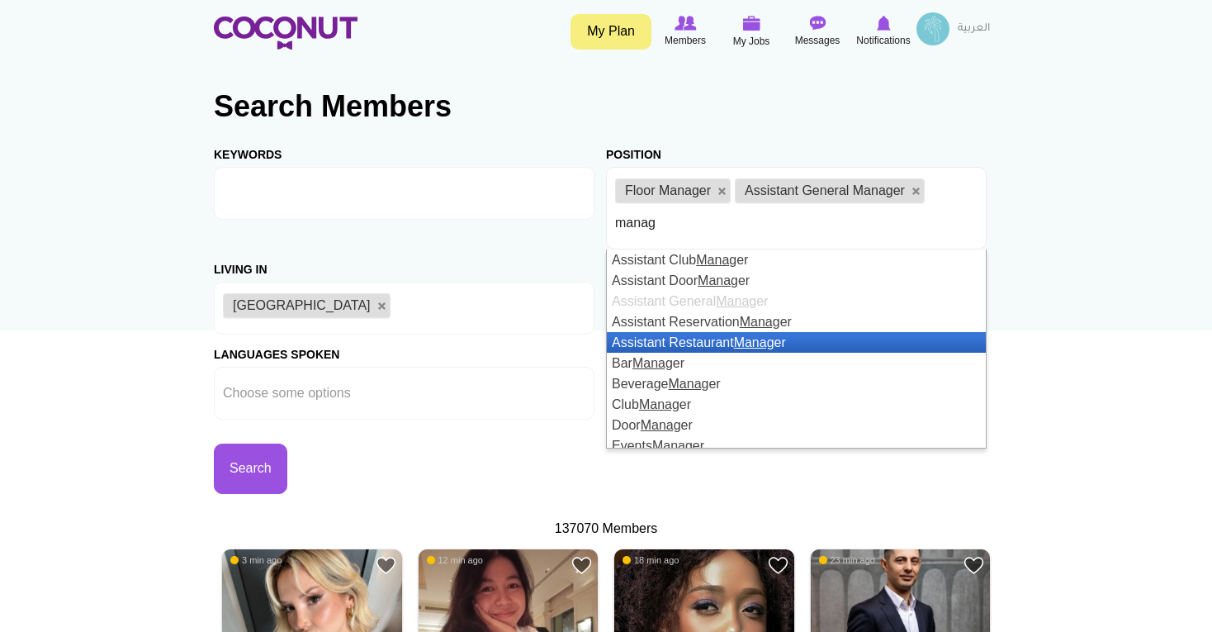
type input "manag"
click at [707, 341] on li "Assistant Restaurant Manag er" at bounding box center [796, 342] width 379 height 21
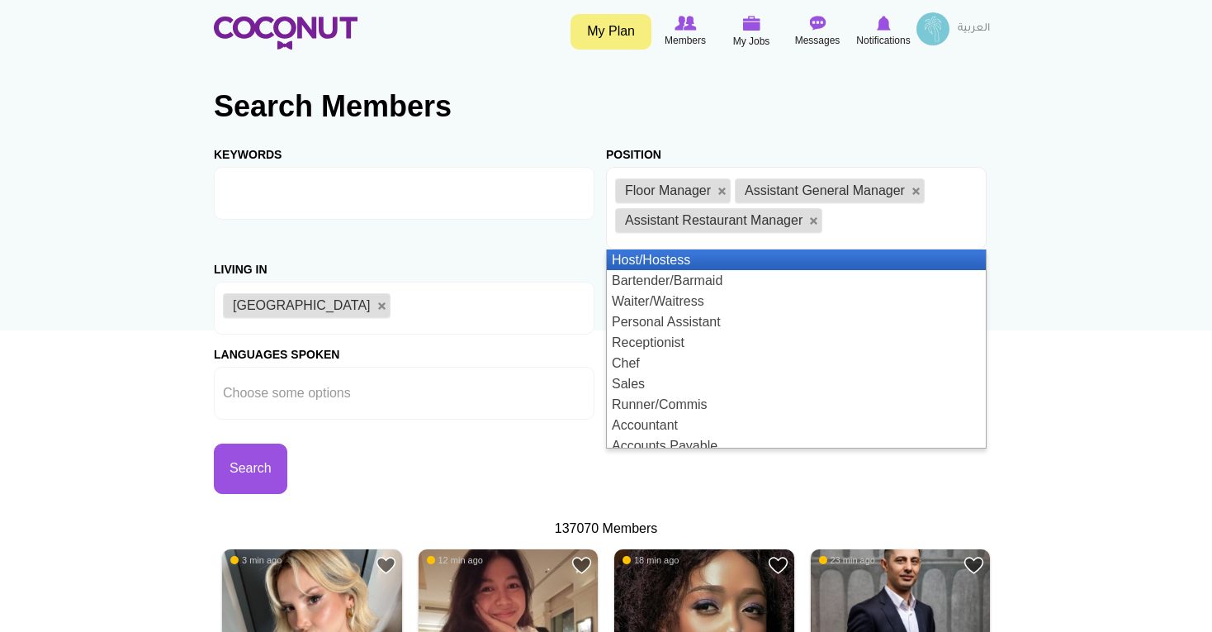
type input "m"
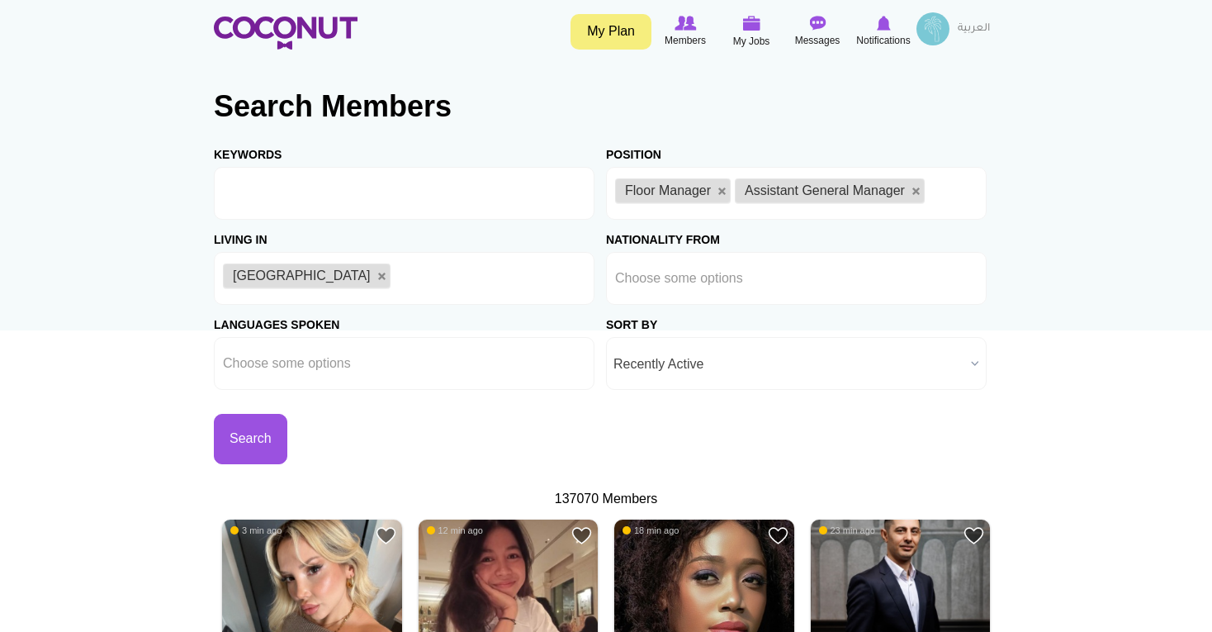
type input "m"
type input "a"
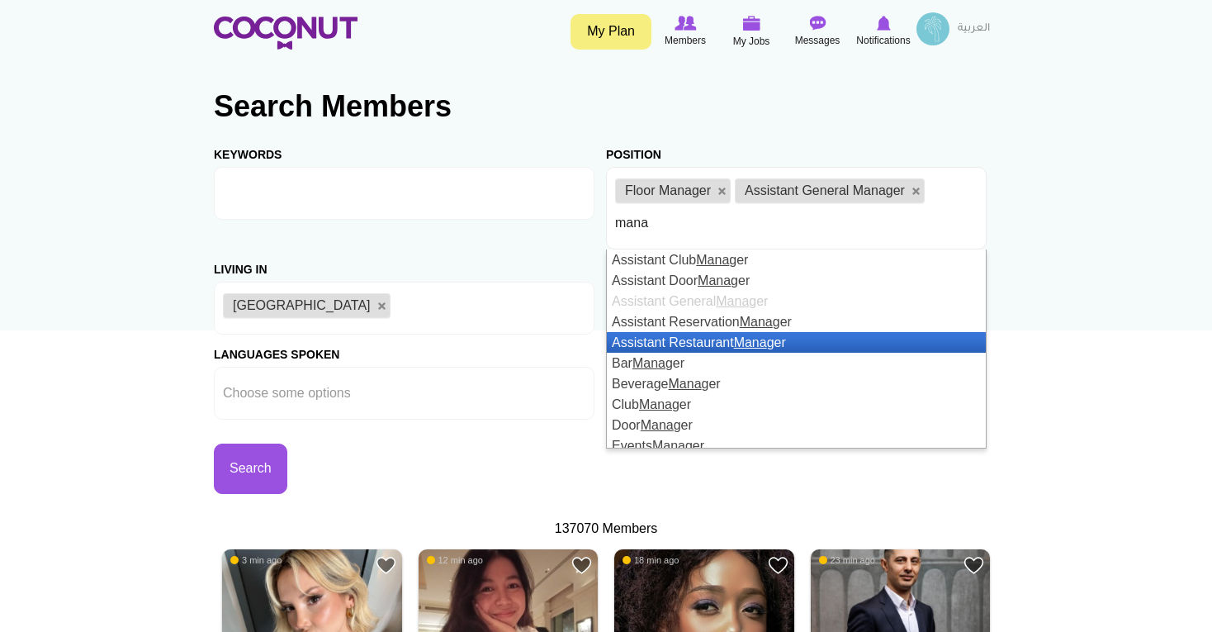
type input "mana"
click at [720, 344] on li "Assistant Restaurant Mana ger" at bounding box center [796, 342] width 379 height 21
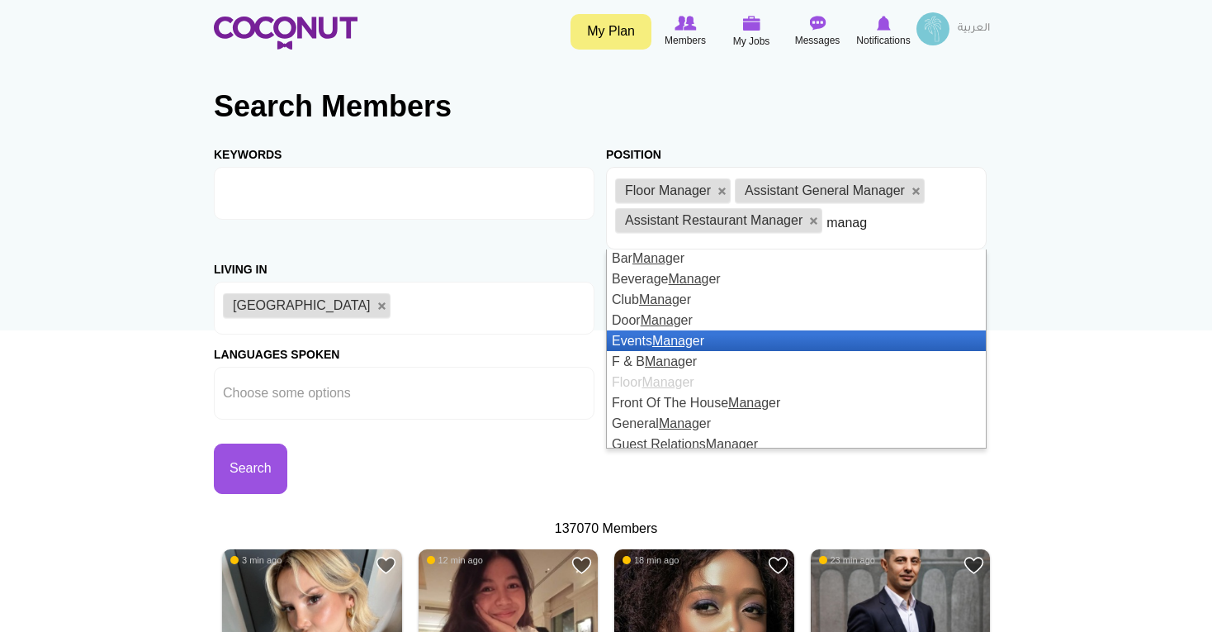
scroll to position [103, 0]
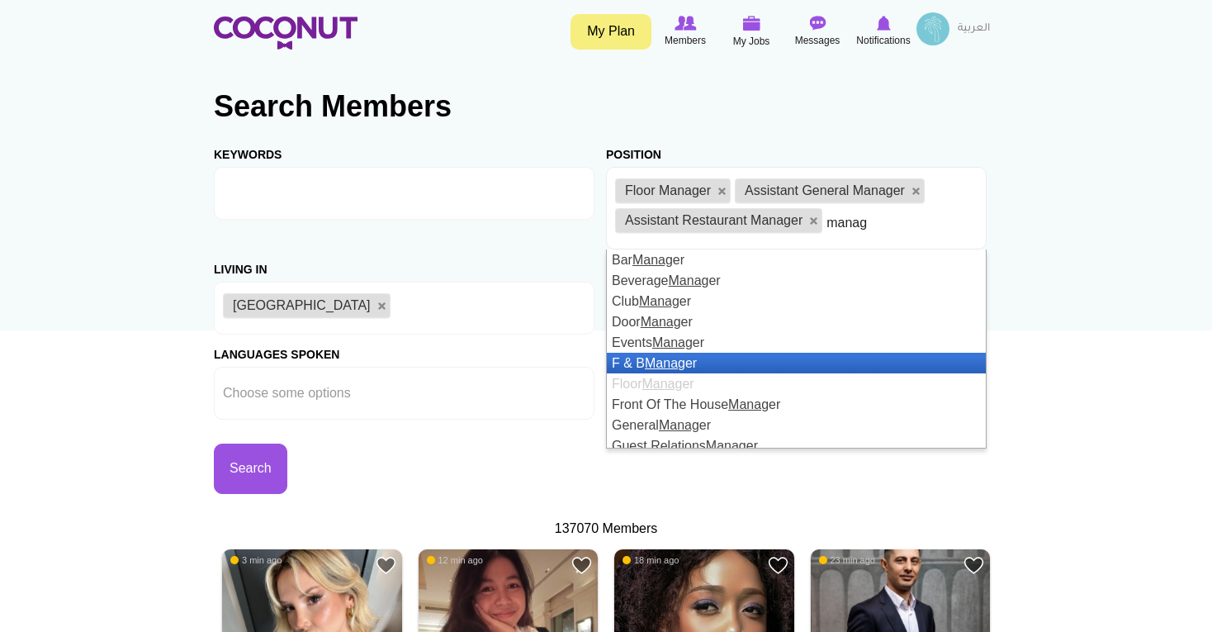
type input "manag"
click at [713, 366] on li "F & B Manag er" at bounding box center [796, 363] width 379 height 21
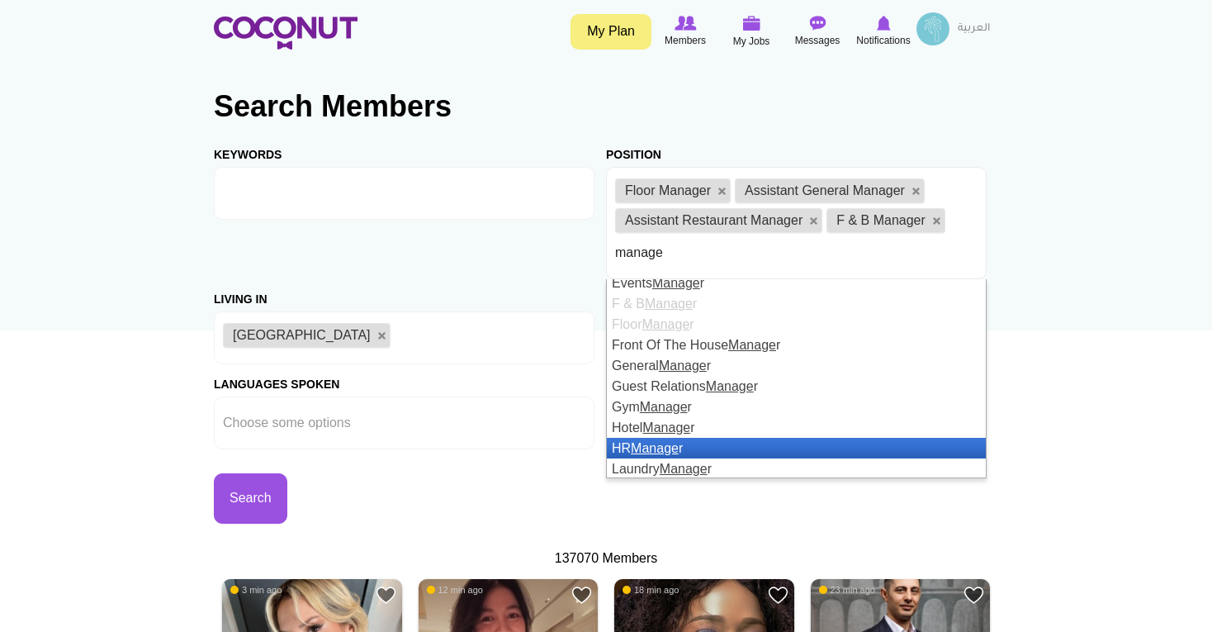
scroll to position [187, 0]
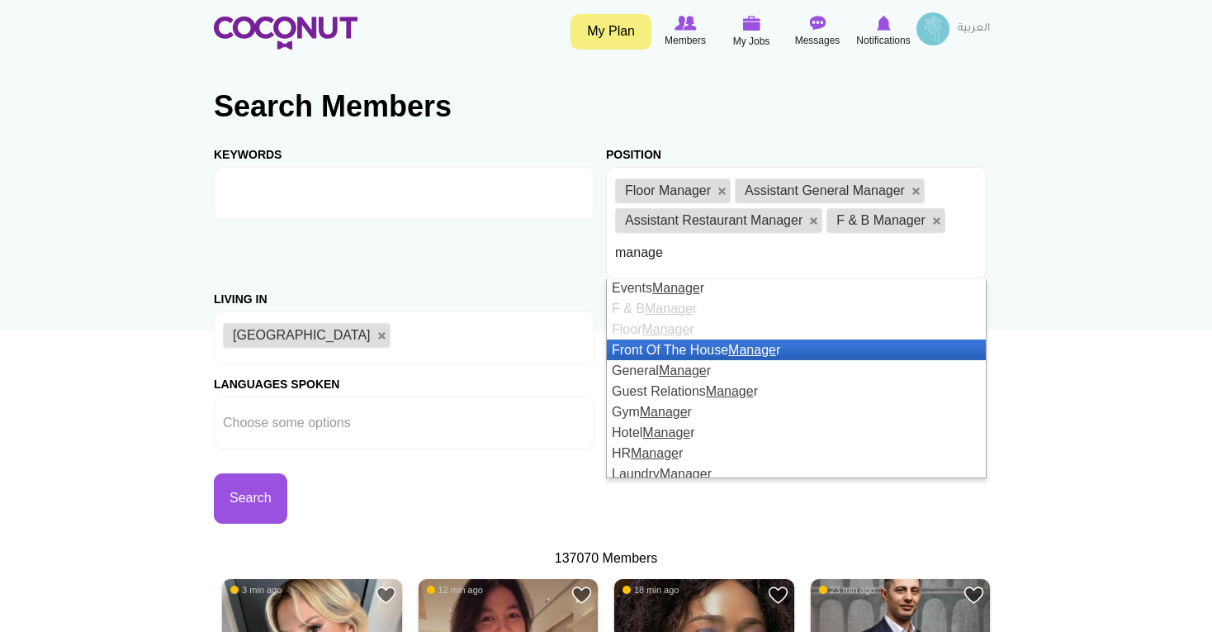
type input "manage"
click at [719, 358] on li "Front Of The House Manage r" at bounding box center [796, 349] width 379 height 21
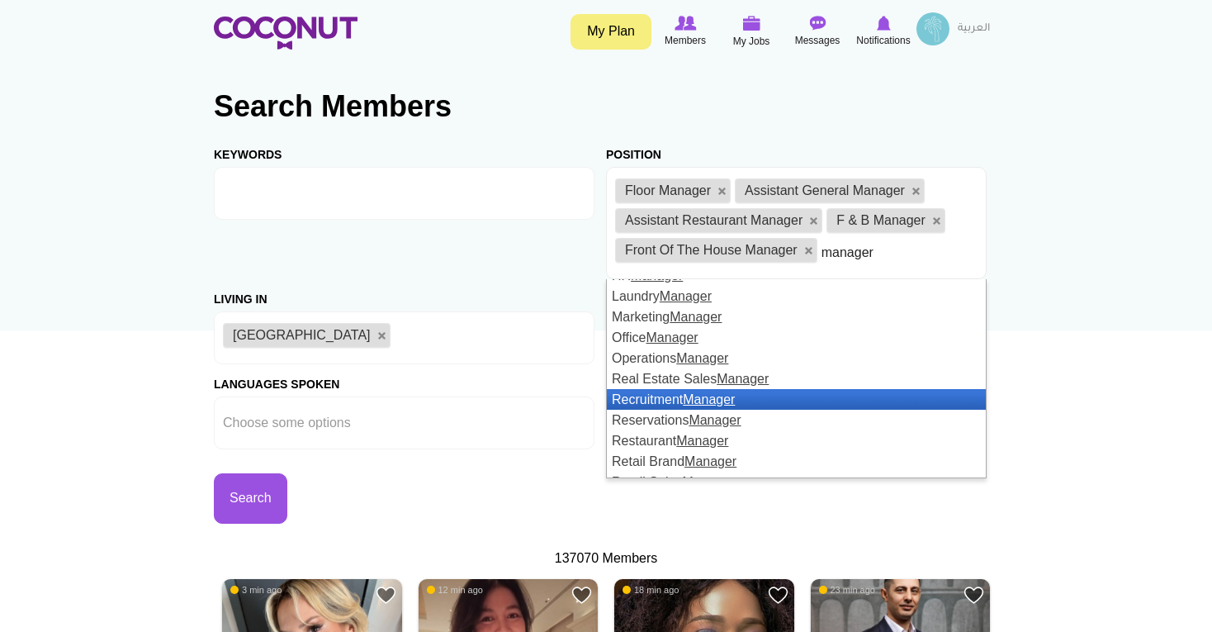
scroll to position [415, 0]
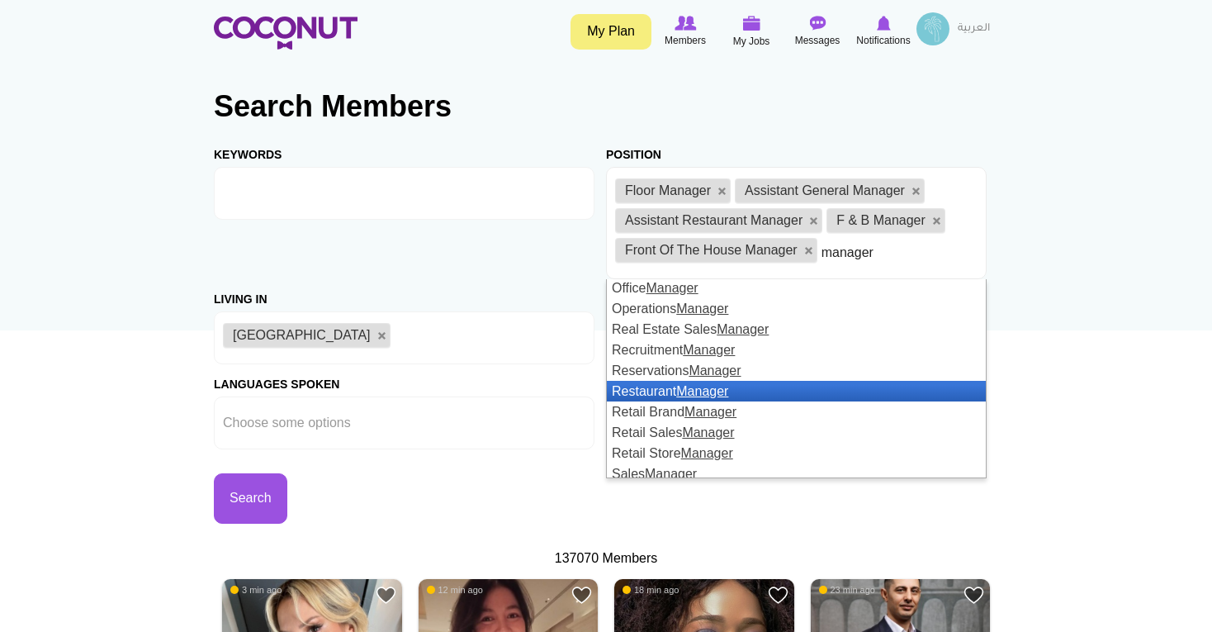
type input "manager"
click at [670, 390] on li "Restaurant Manager" at bounding box center [796, 391] width 379 height 21
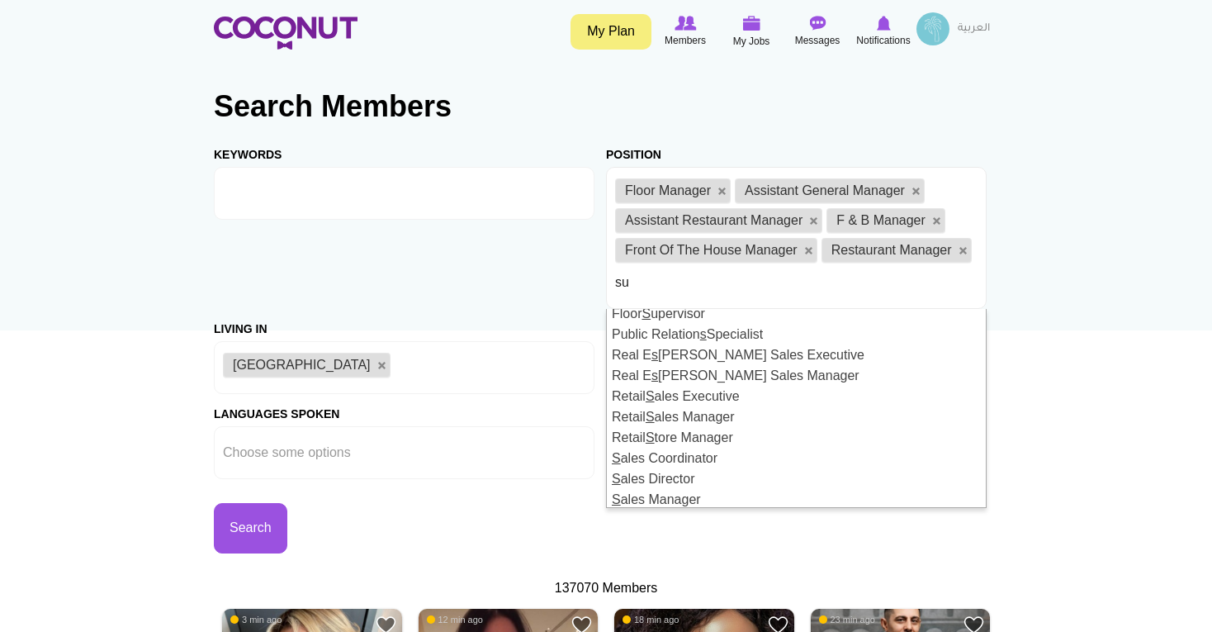
scroll to position [9, 0]
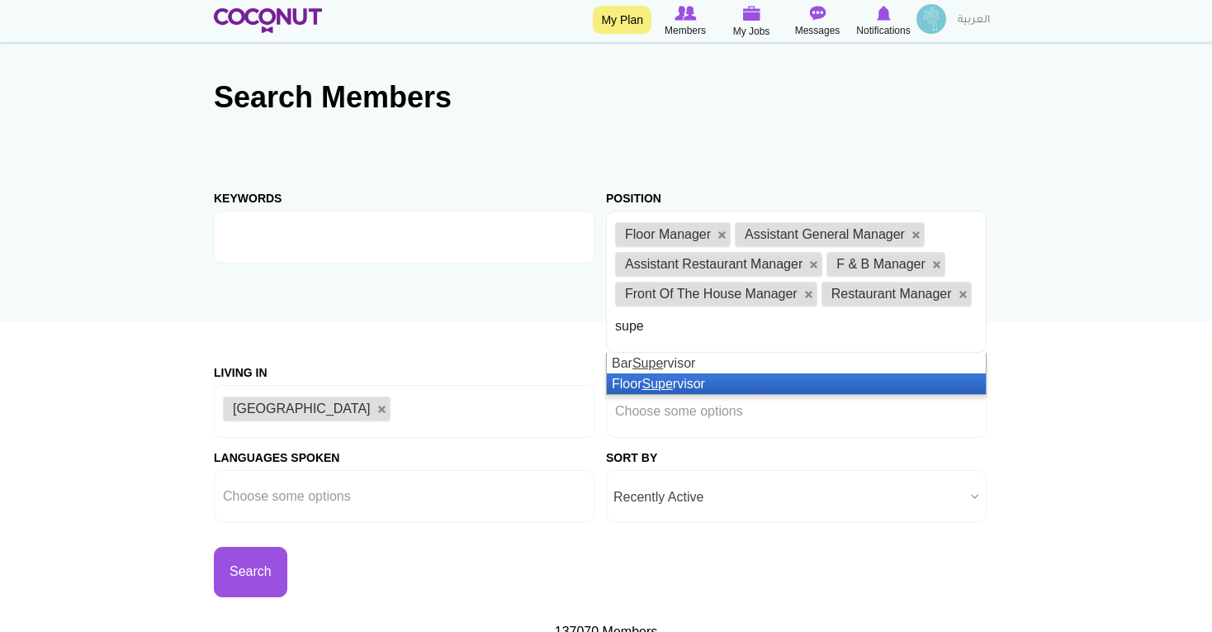
type input "supe"
click at [658, 386] on em "Supe" at bounding box center [657, 384] width 31 height 14
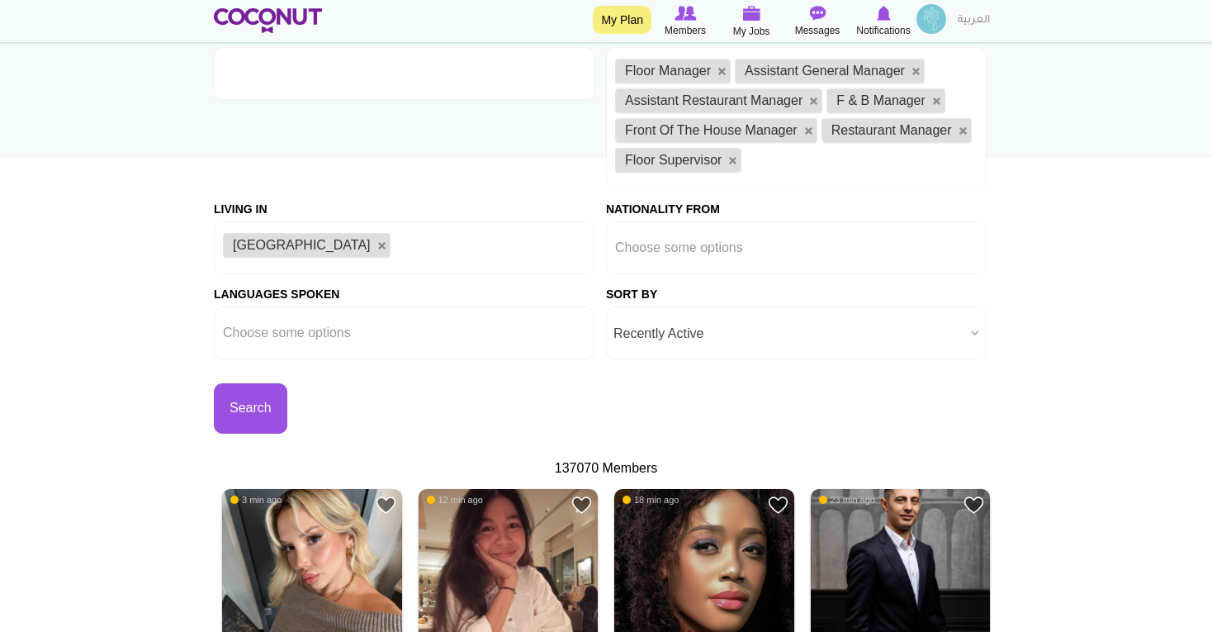
scroll to position [175, 0]
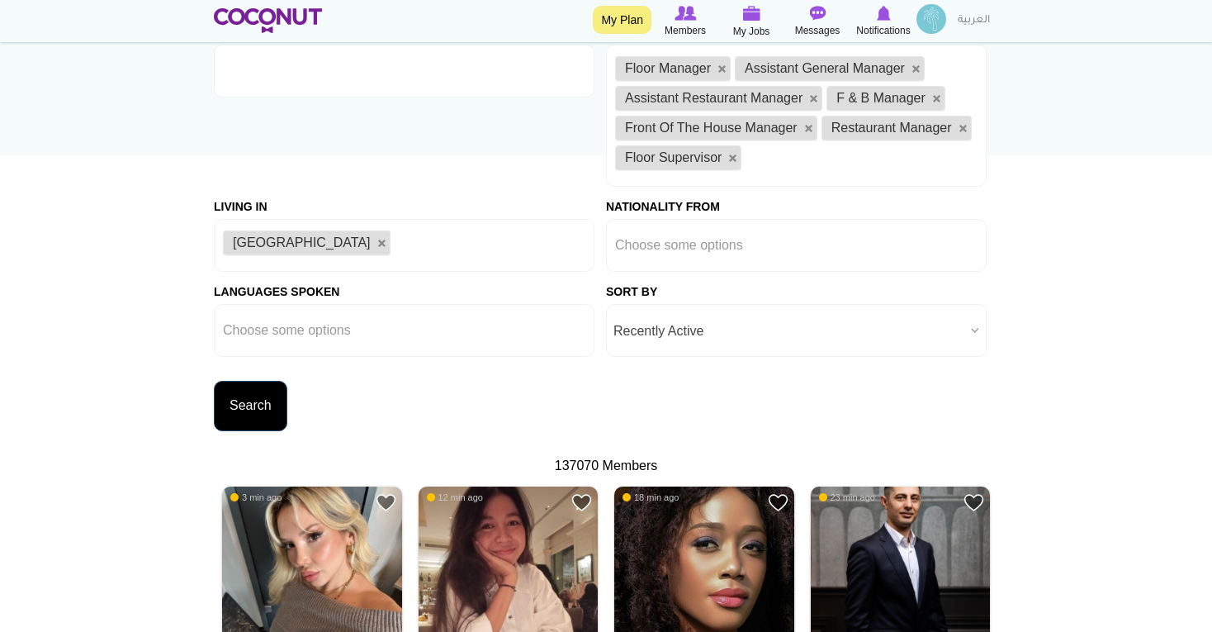
click at [272, 399] on button "Search" at bounding box center [250, 406] width 73 height 50
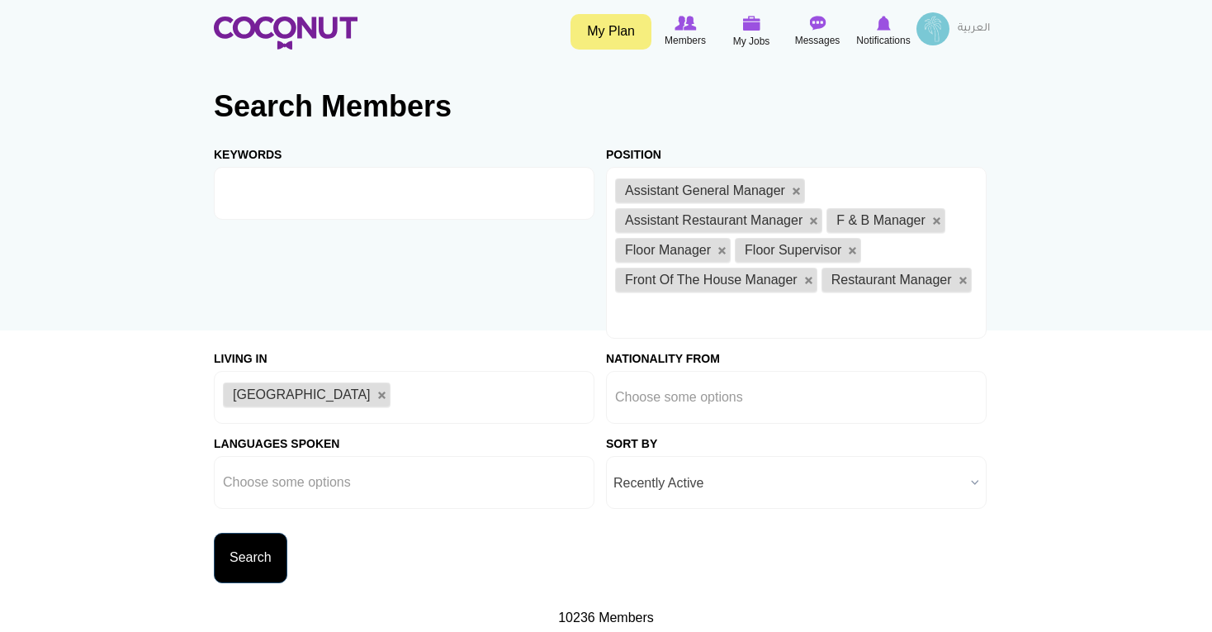
click at [259, 542] on button "Search" at bounding box center [250, 558] width 73 height 50
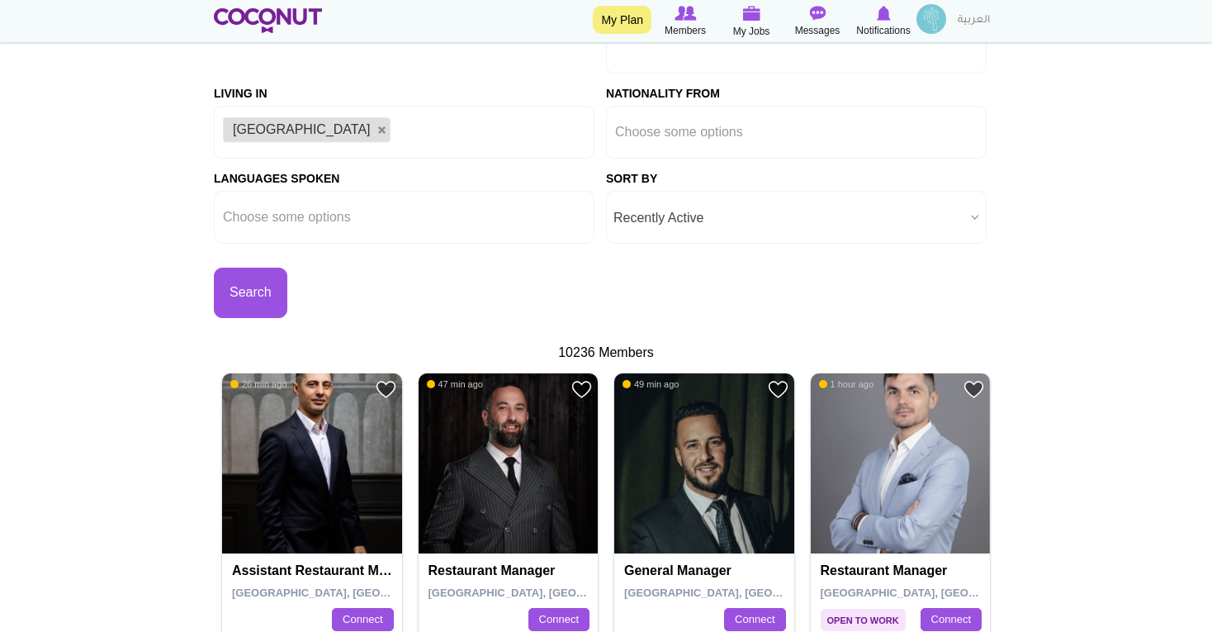
scroll to position [336, 0]
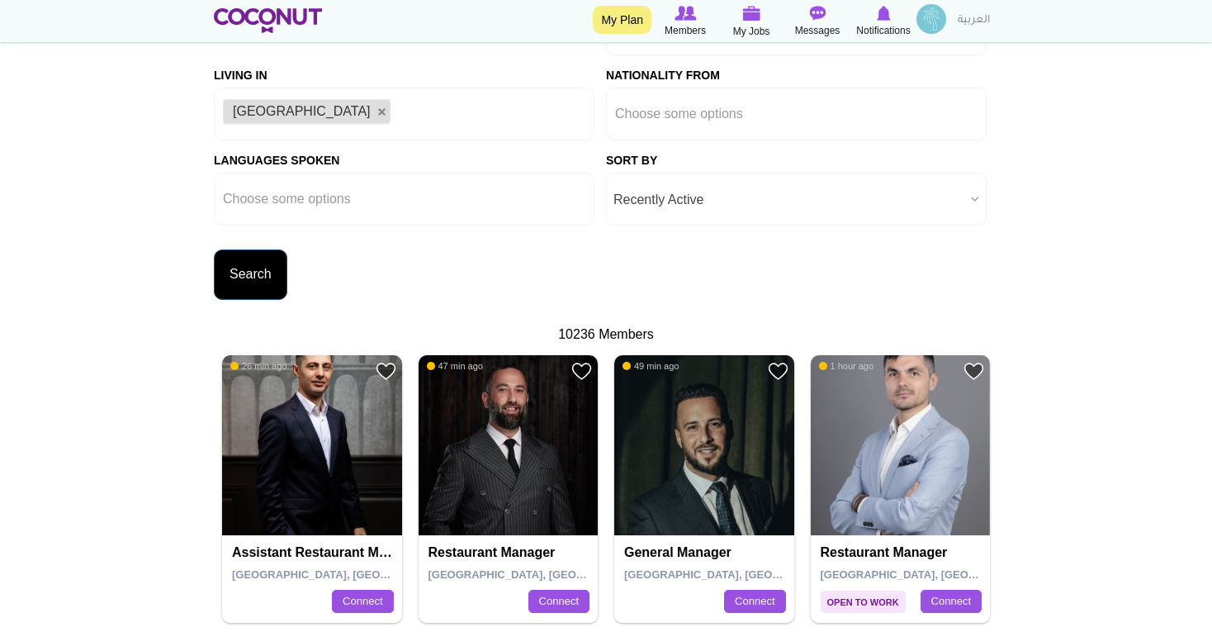
click at [265, 277] on button "Search" at bounding box center [250, 274] width 73 height 50
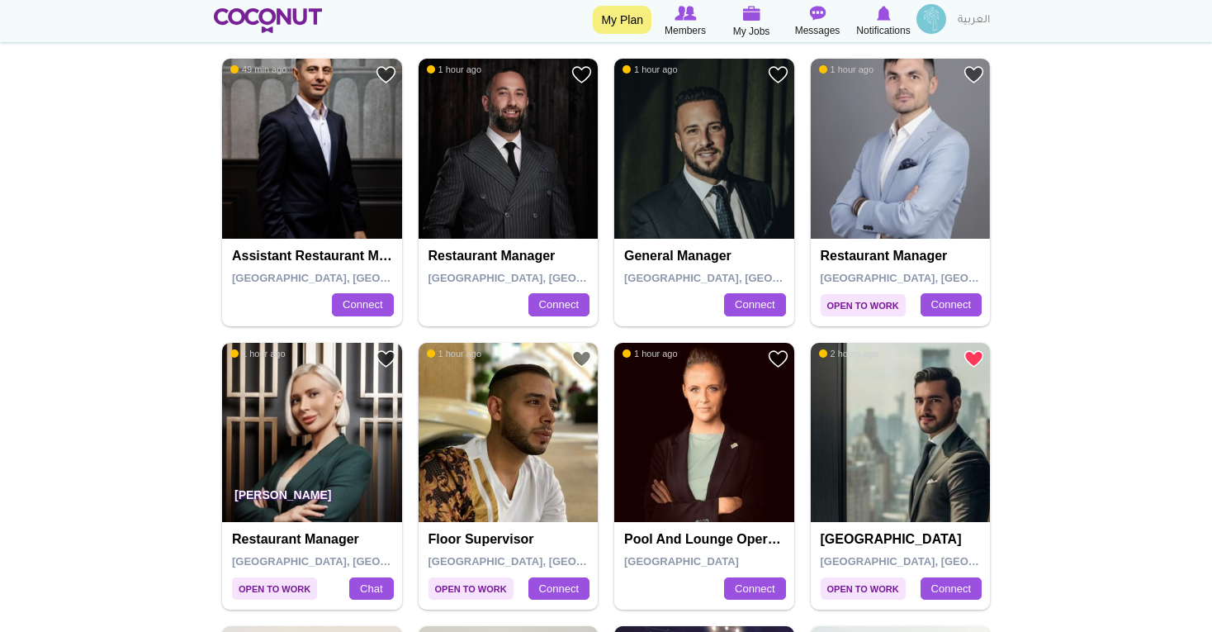
scroll to position [632, 0]
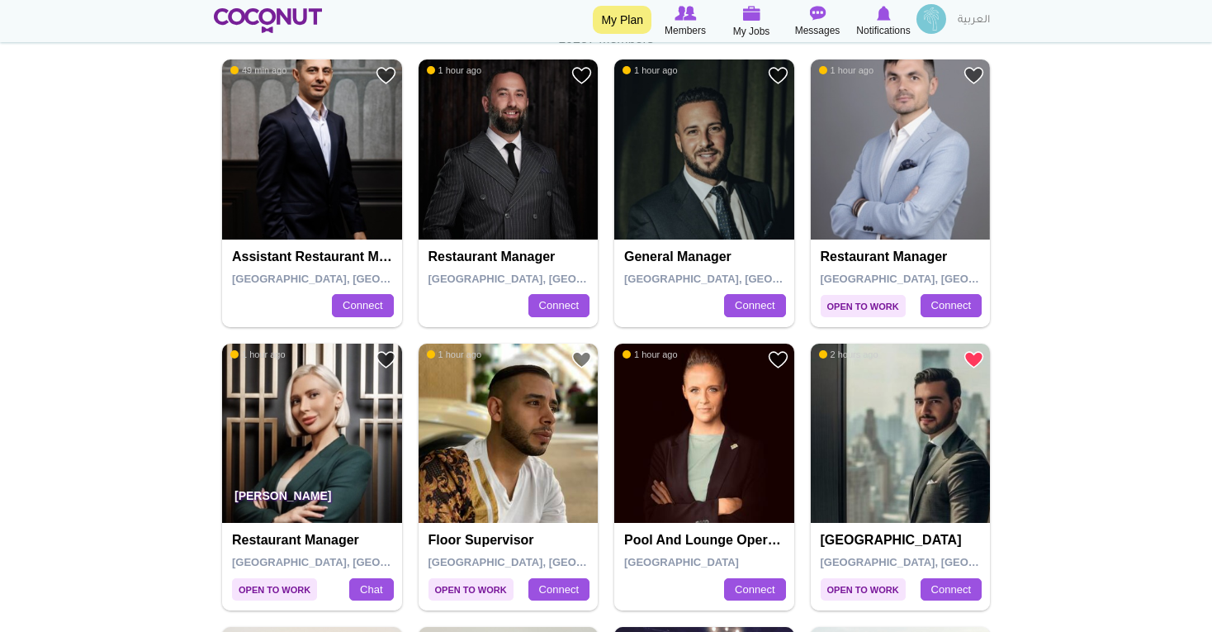
click at [931, 159] on img at bounding box center [901, 149] width 180 height 180
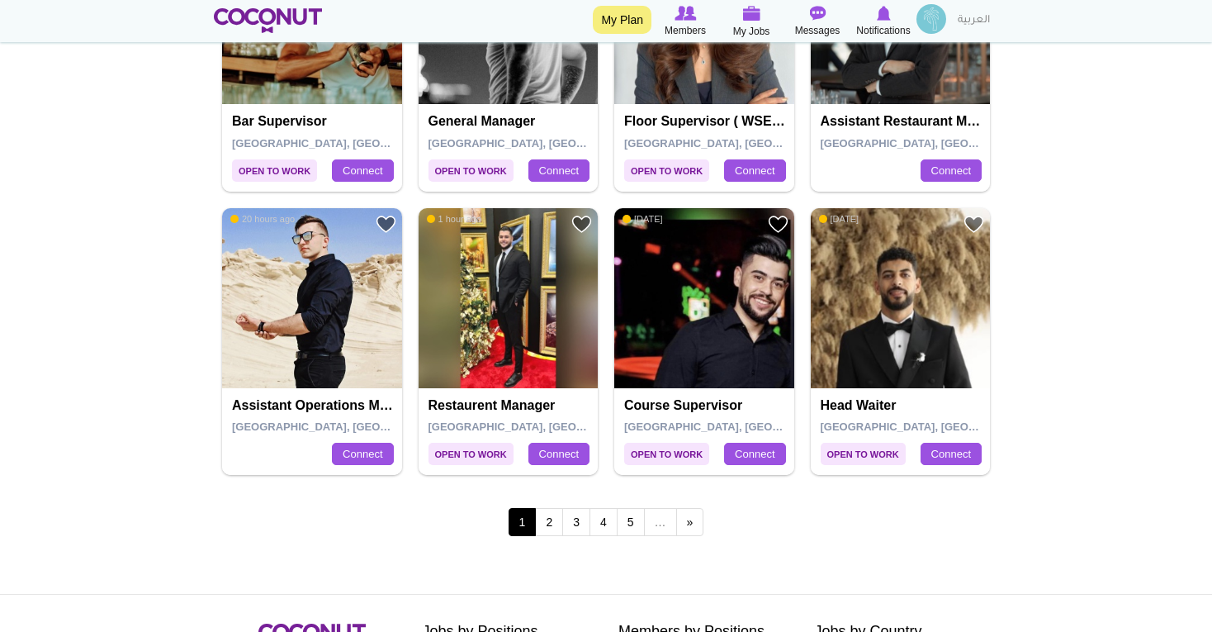
scroll to position [3042, 0]
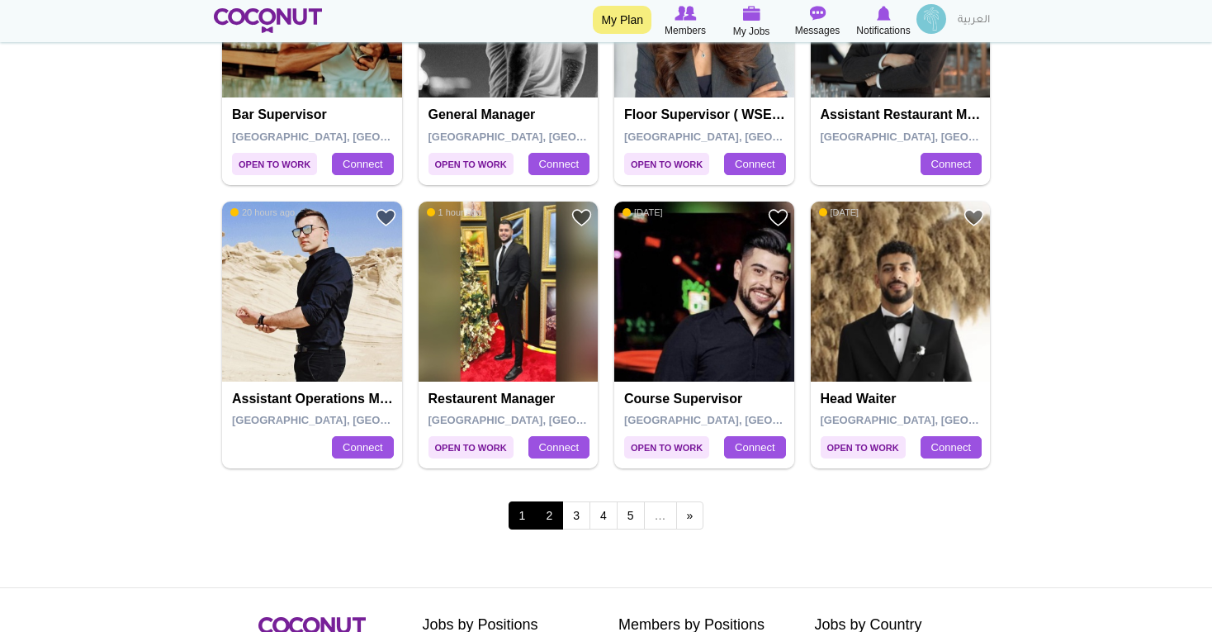
click at [547, 501] on link "2" at bounding box center [549, 515] width 28 height 28
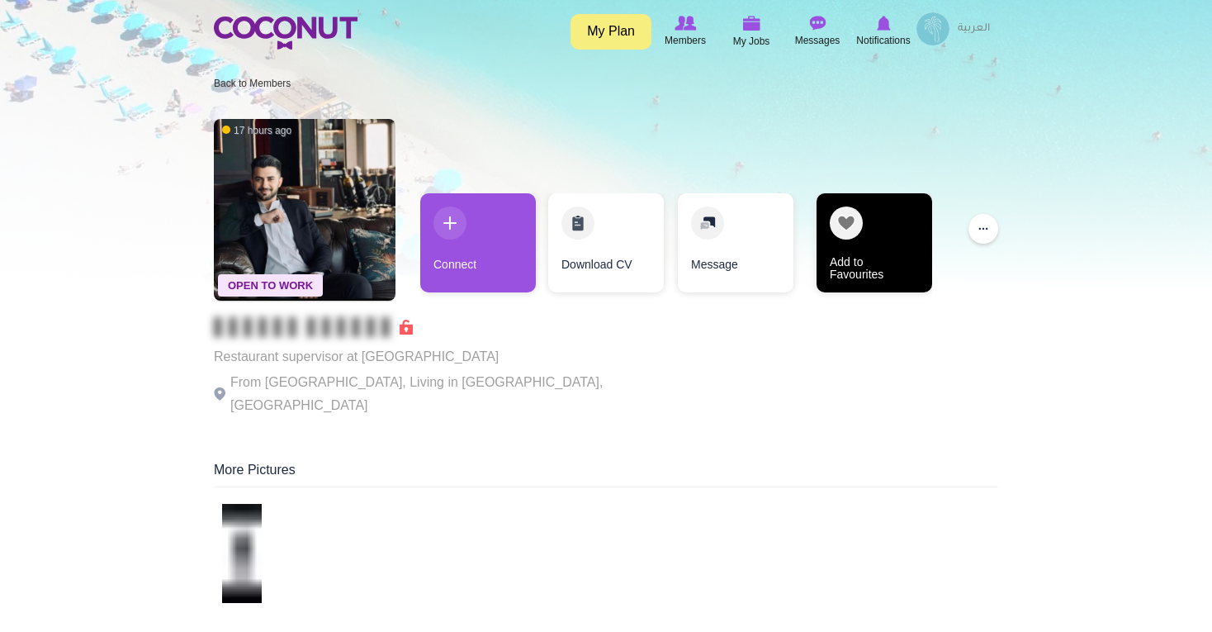
click at [891, 285] on link "Add to Favourites" at bounding box center [875, 242] width 116 height 99
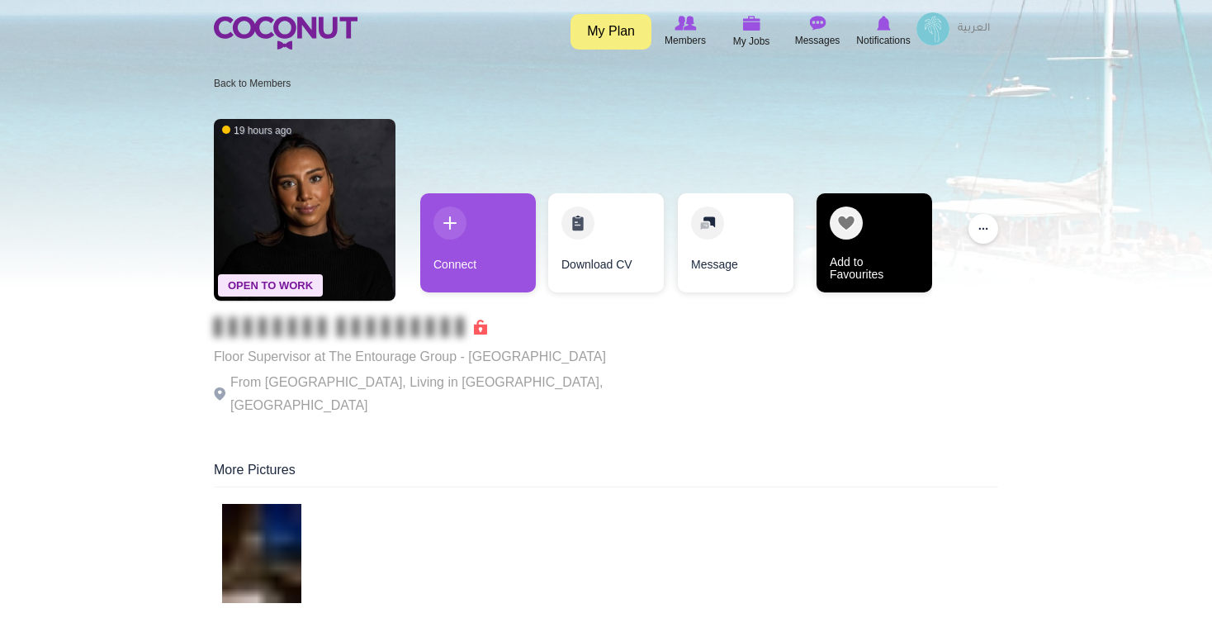
click at [838, 253] on link "Add to Favourites" at bounding box center [875, 242] width 116 height 99
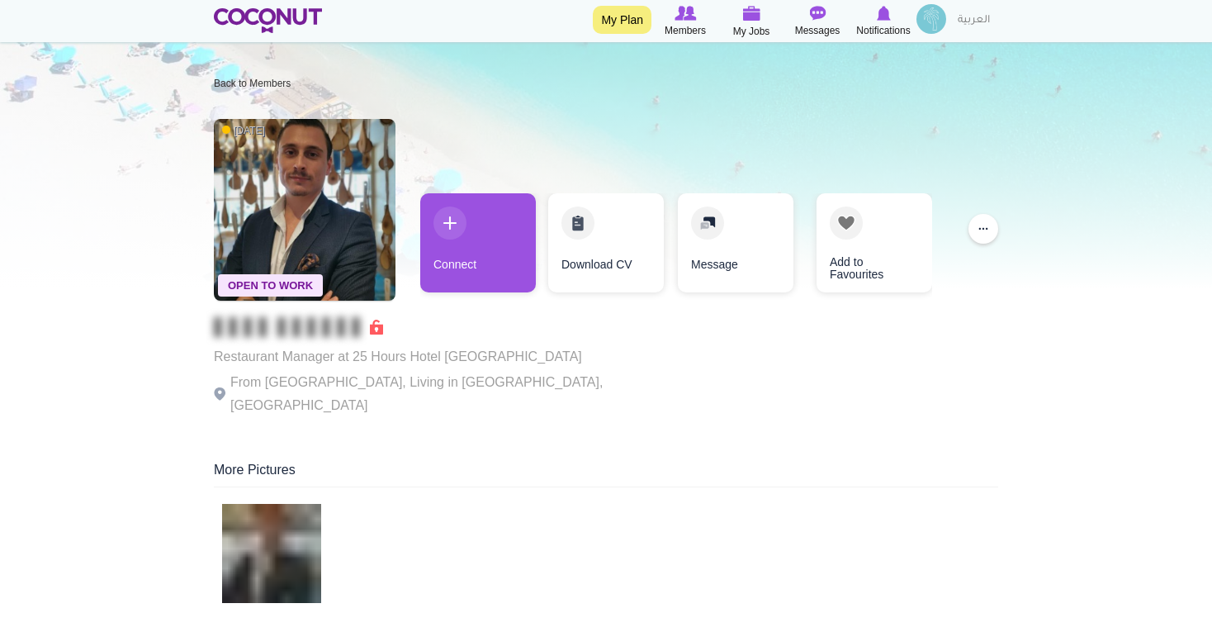
scroll to position [12, 0]
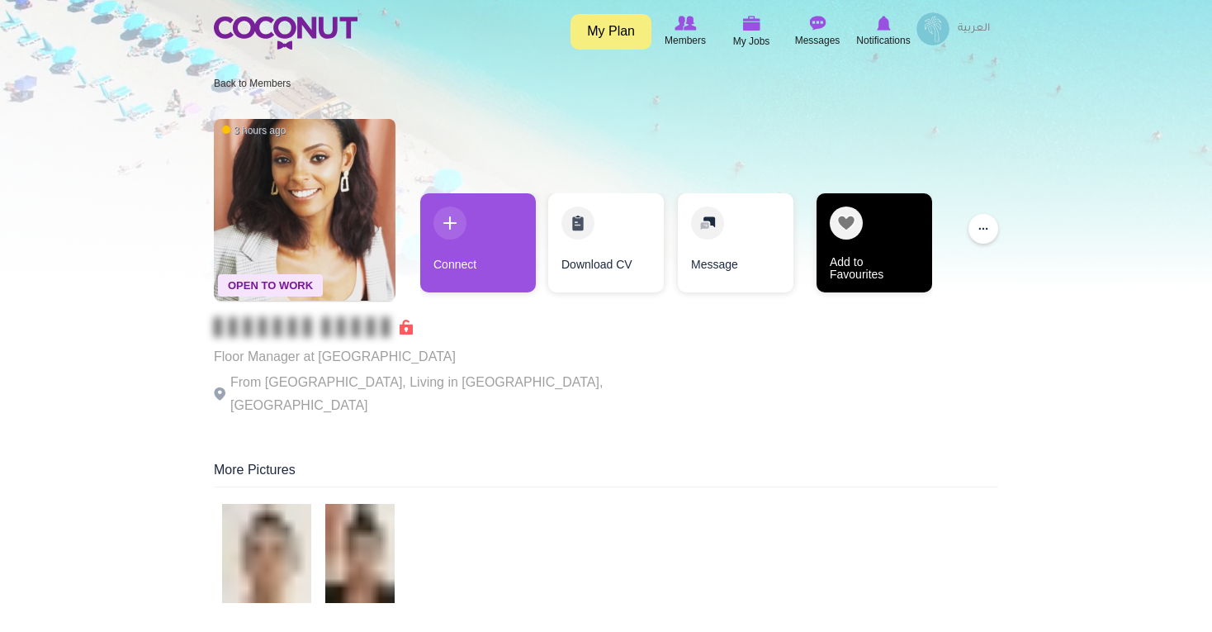
click at [896, 251] on link "Add to Favourites" at bounding box center [875, 242] width 116 height 99
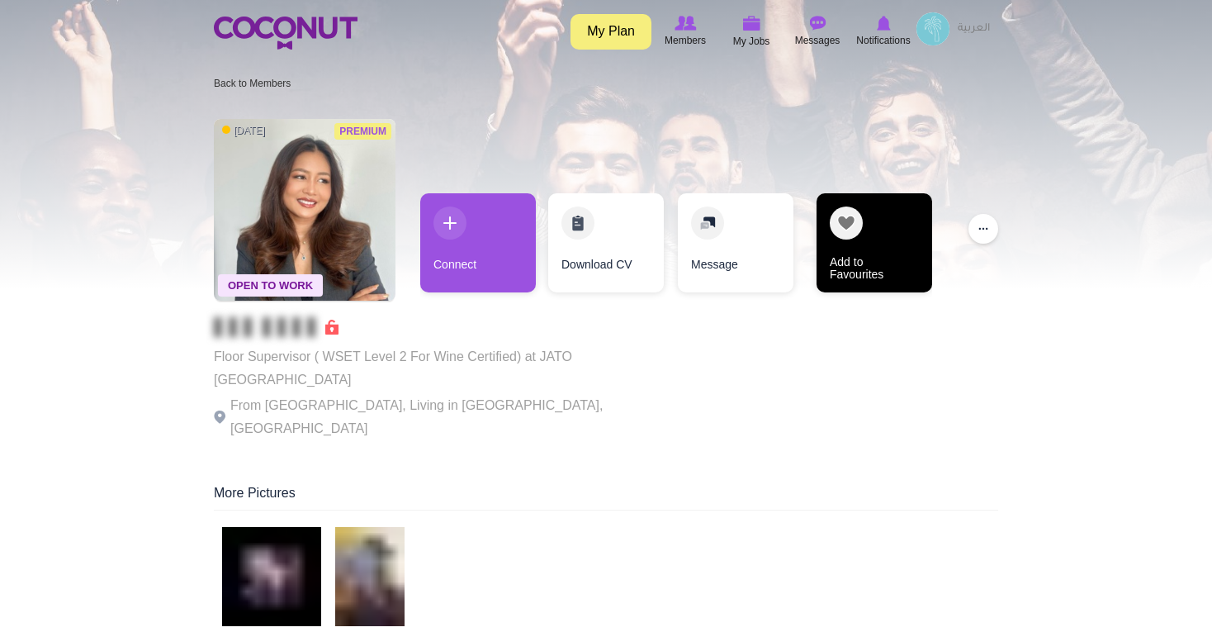
click at [885, 246] on link "Add to Favourites" at bounding box center [875, 242] width 116 height 99
